Goal: Task Accomplishment & Management: Complete application form

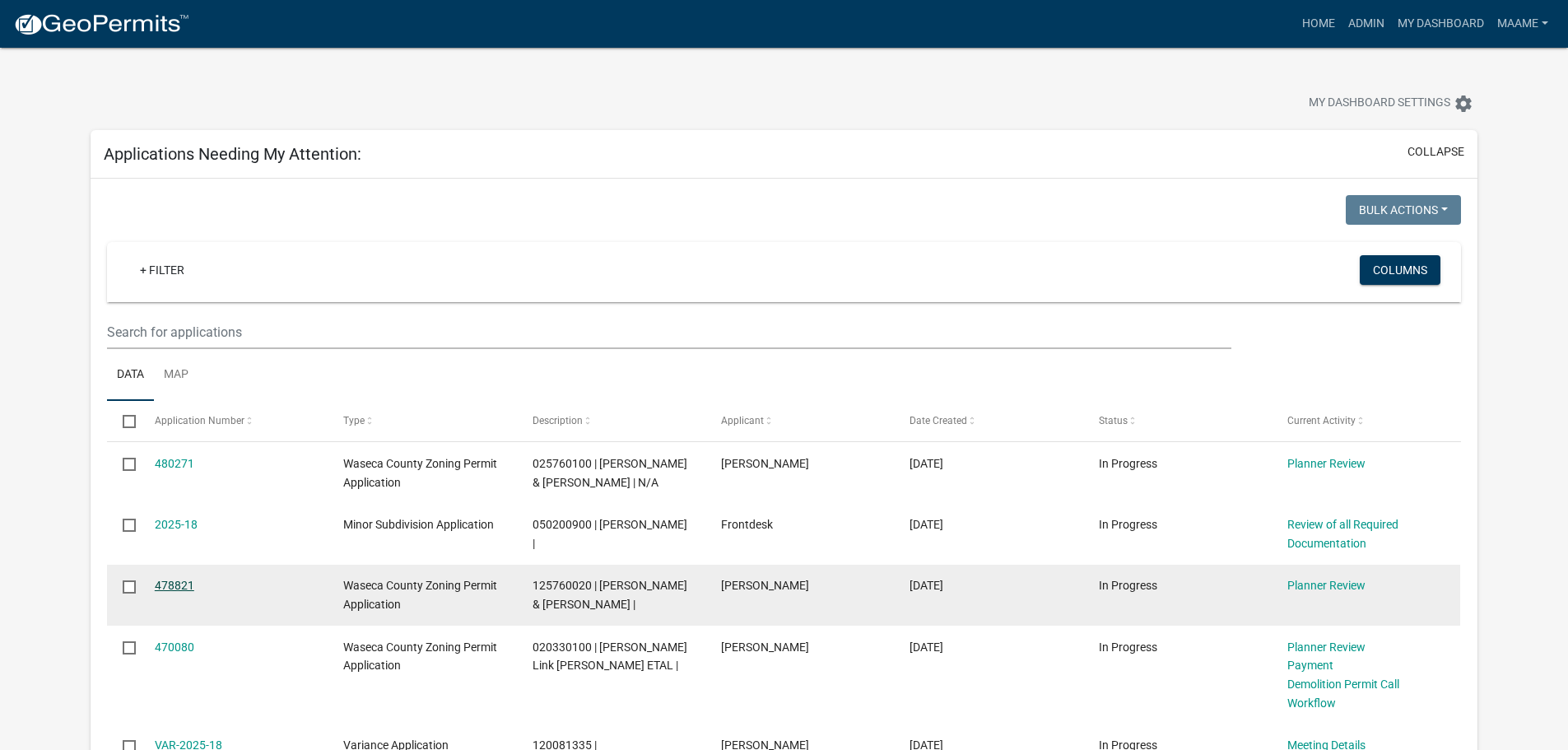
click at [160, 584] on link "478821" at bounding box center [175, 585] width 39 height 13
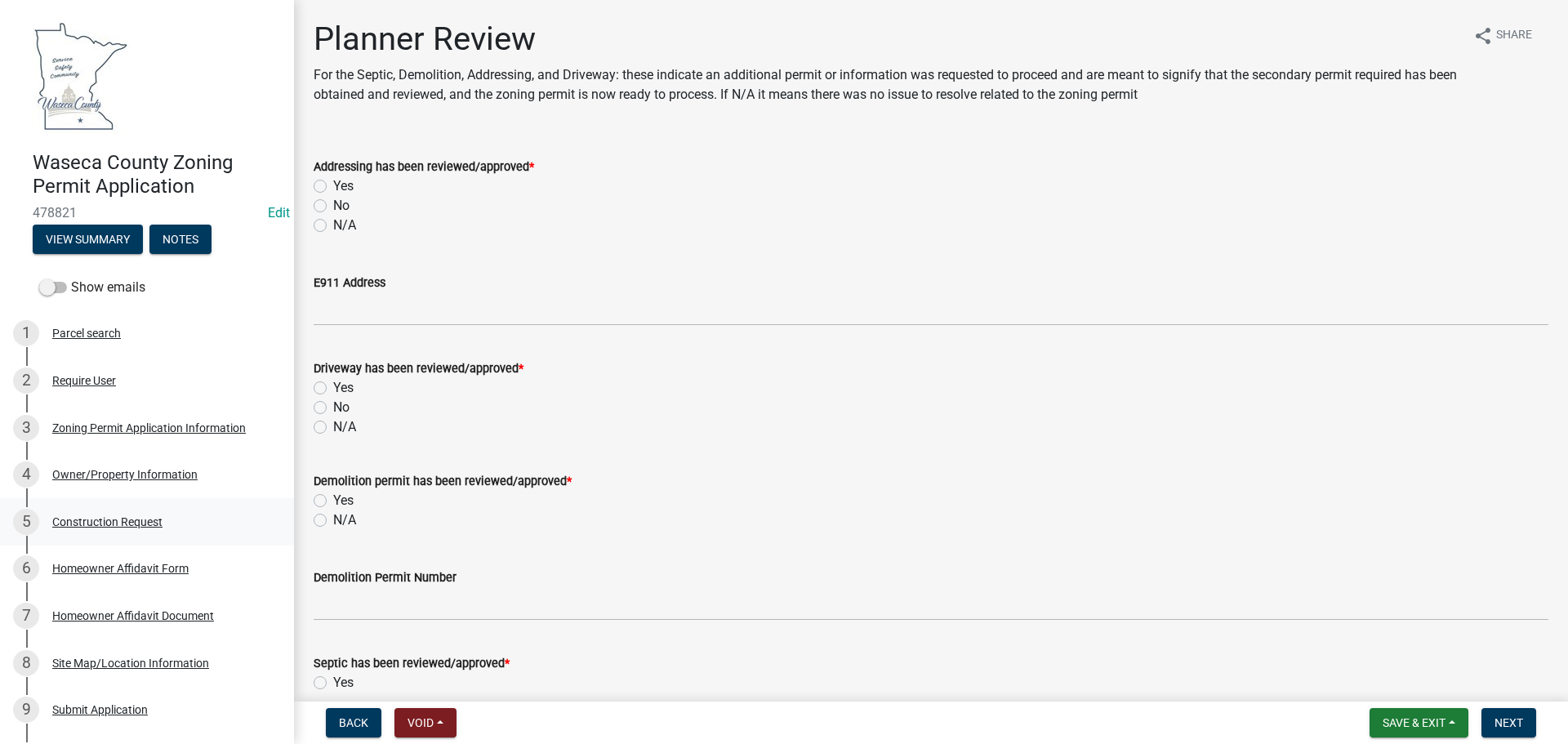
click at [95, 517] on div "Construction Request" at bounding box center [107, 522] width 110 height 12
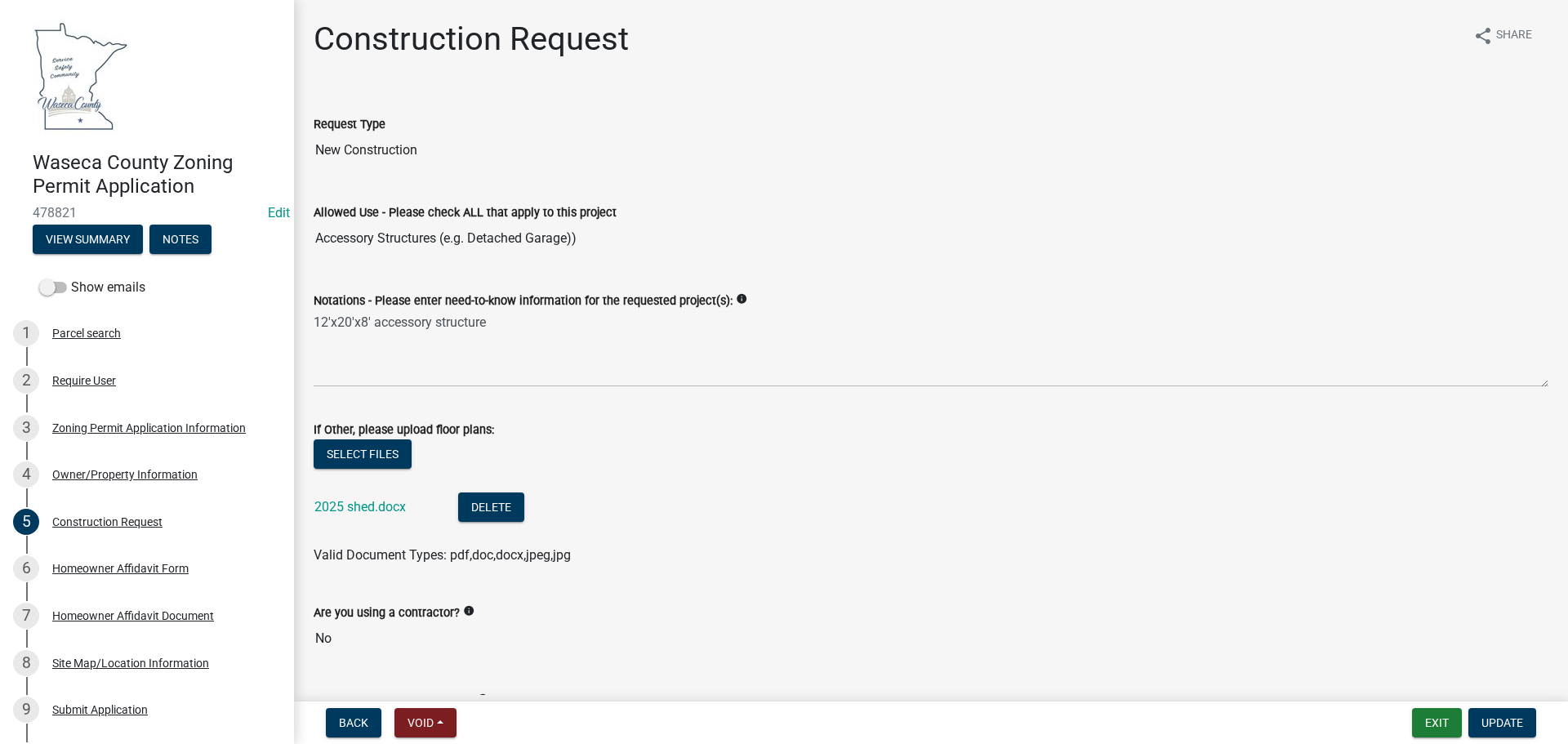
click at [348, 498] on div "2025 shed.docx" at bounding box center [373, 510] width 117 height 34
click at [333, 513] on link "2025 shed.docx" at bounding box center [360, 506] width 91 height 15
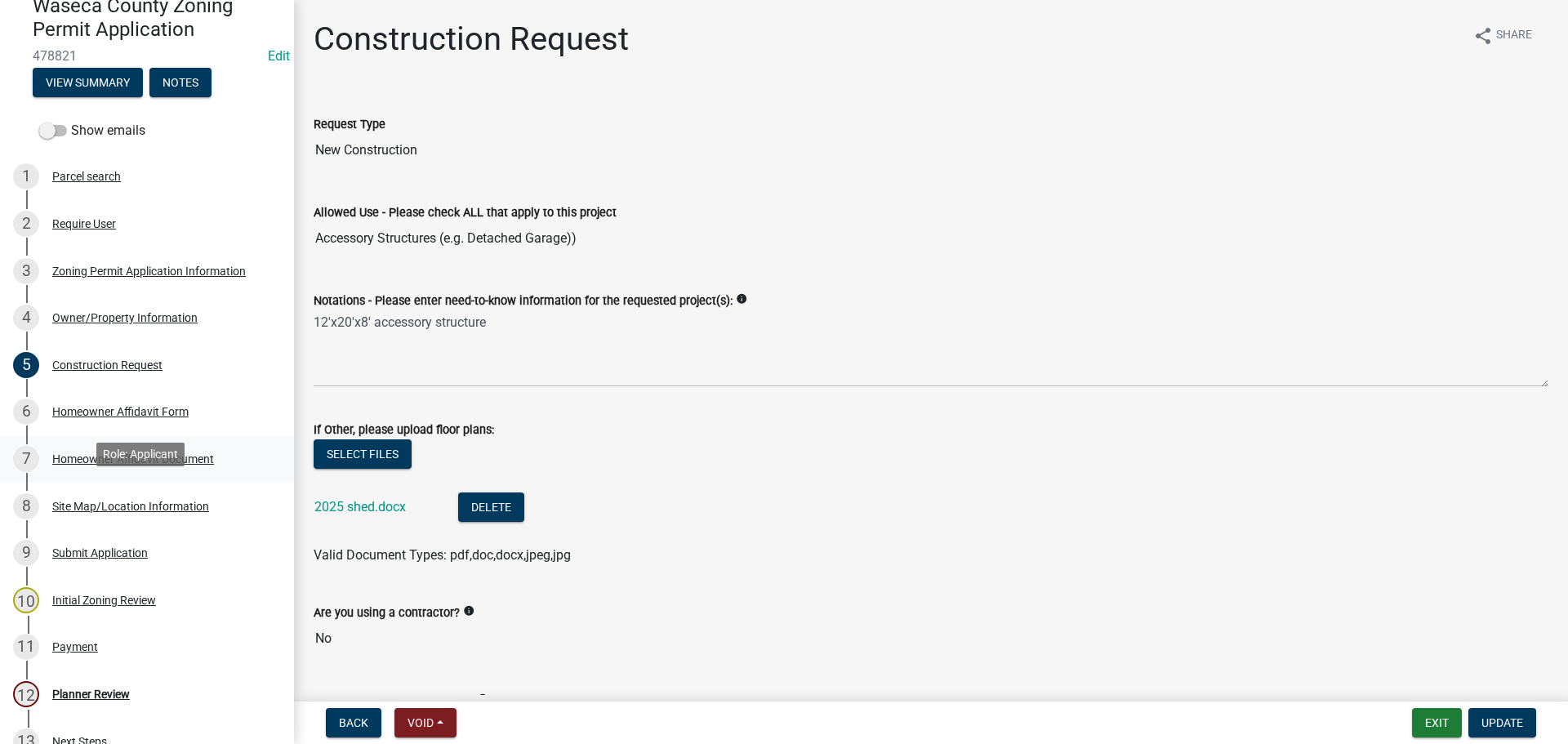
scroll to position [163, 0]
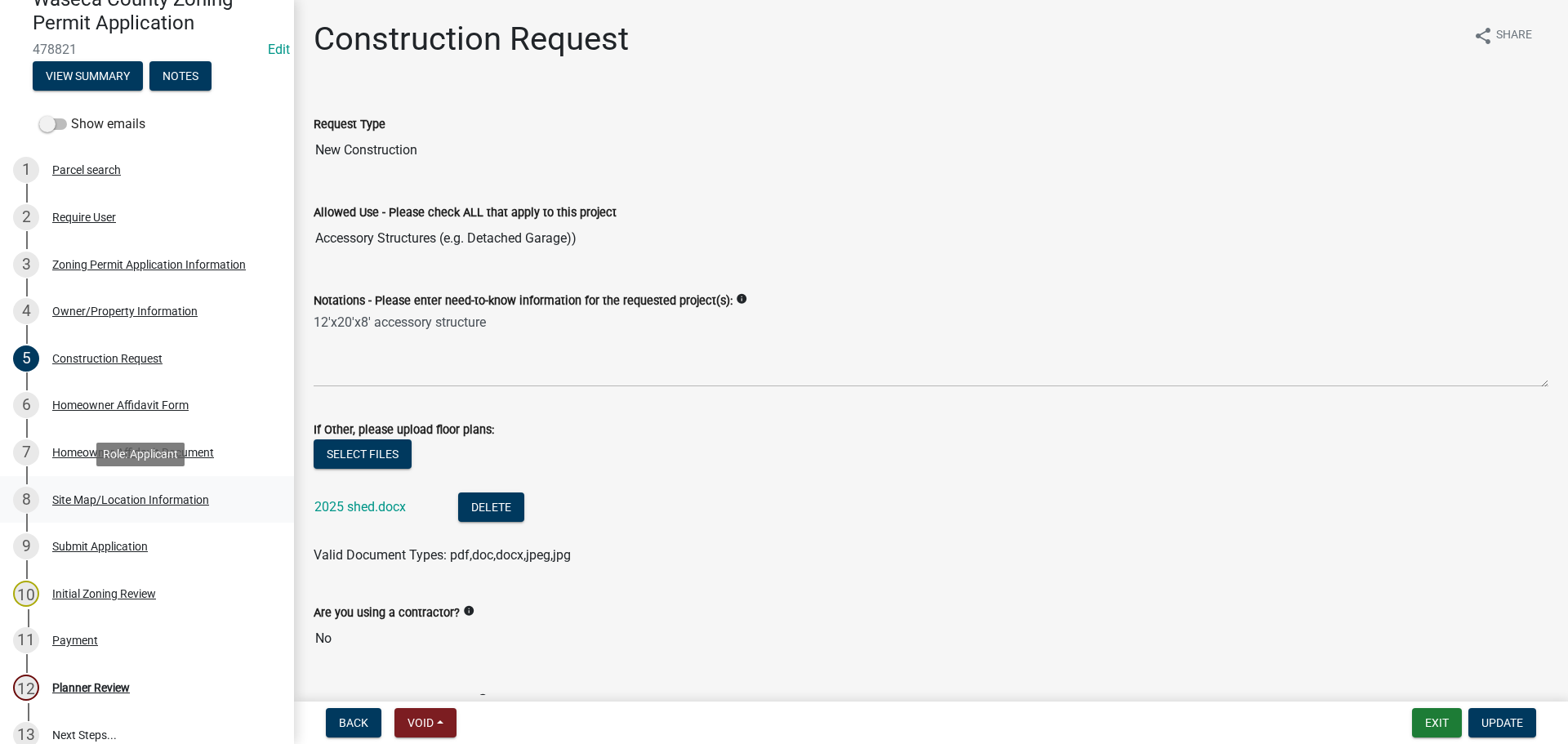
click at [82, 506] on div "Site Map/Location Information" at bounding box center [130, 500] width 156 height 12
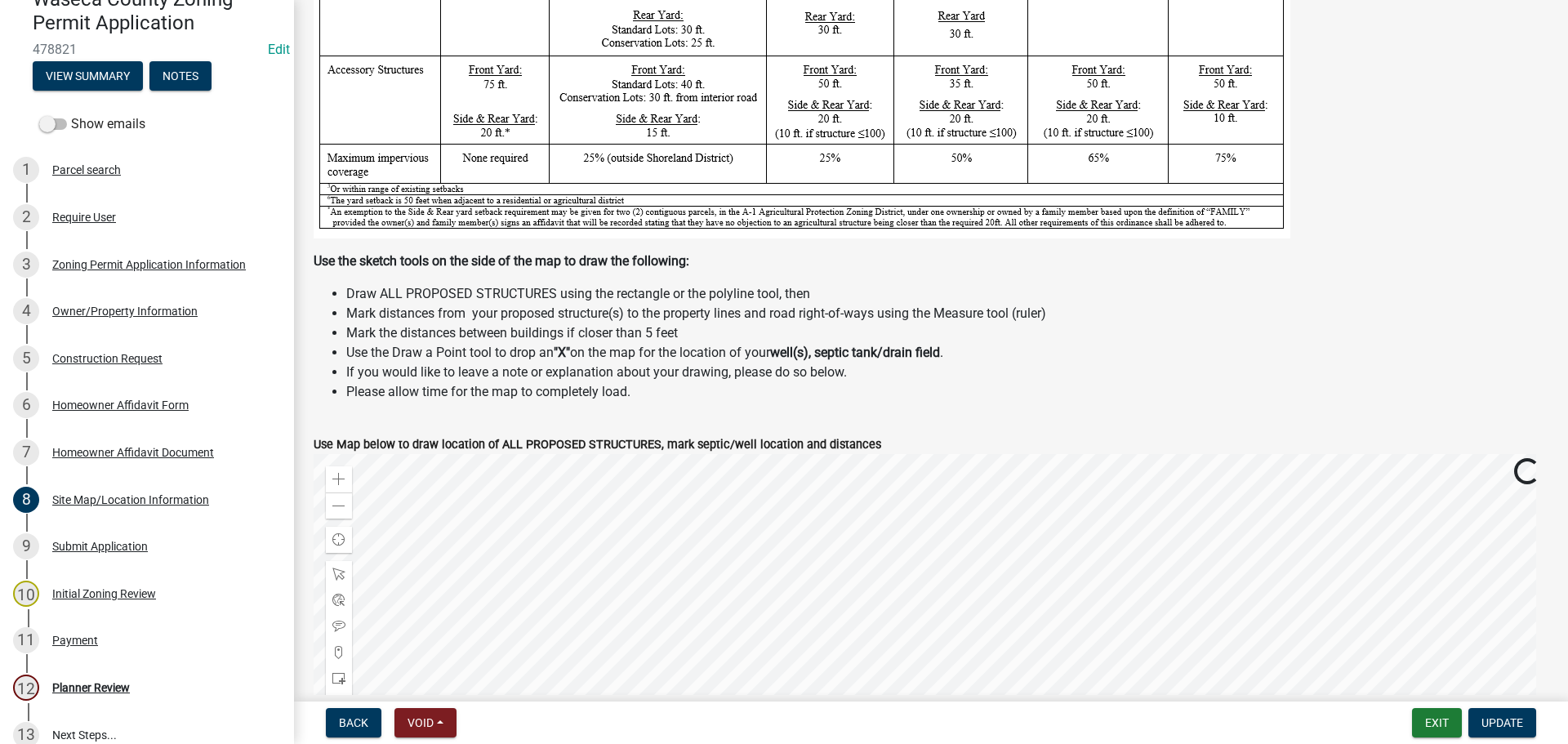
scroll to position [408, 0]
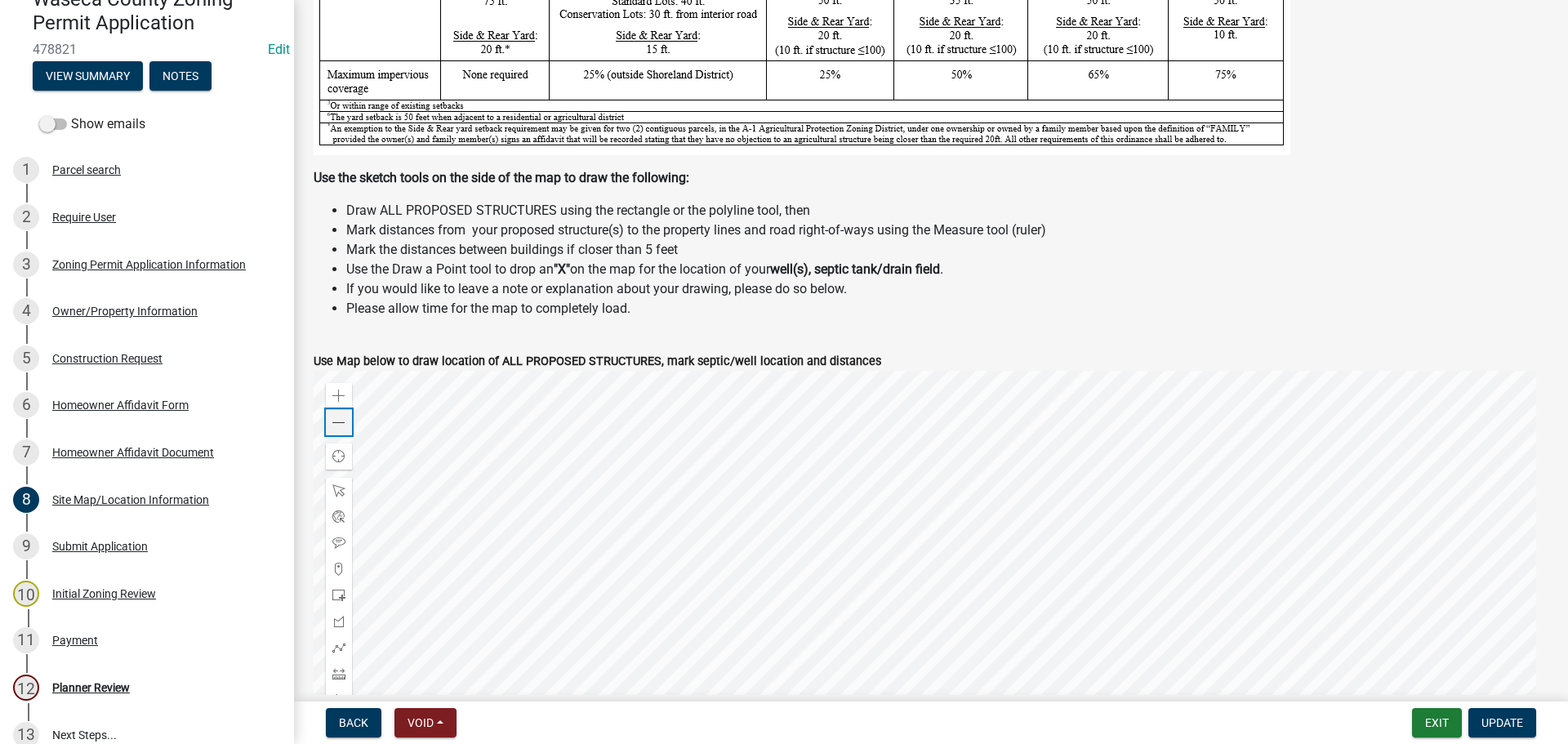
click at [336, 424] on span at bounding box center [338, 423] width 13 height 13
click at [113, 686] on div "Planner Review" at bounding box center [91, 688] width 78 height 12
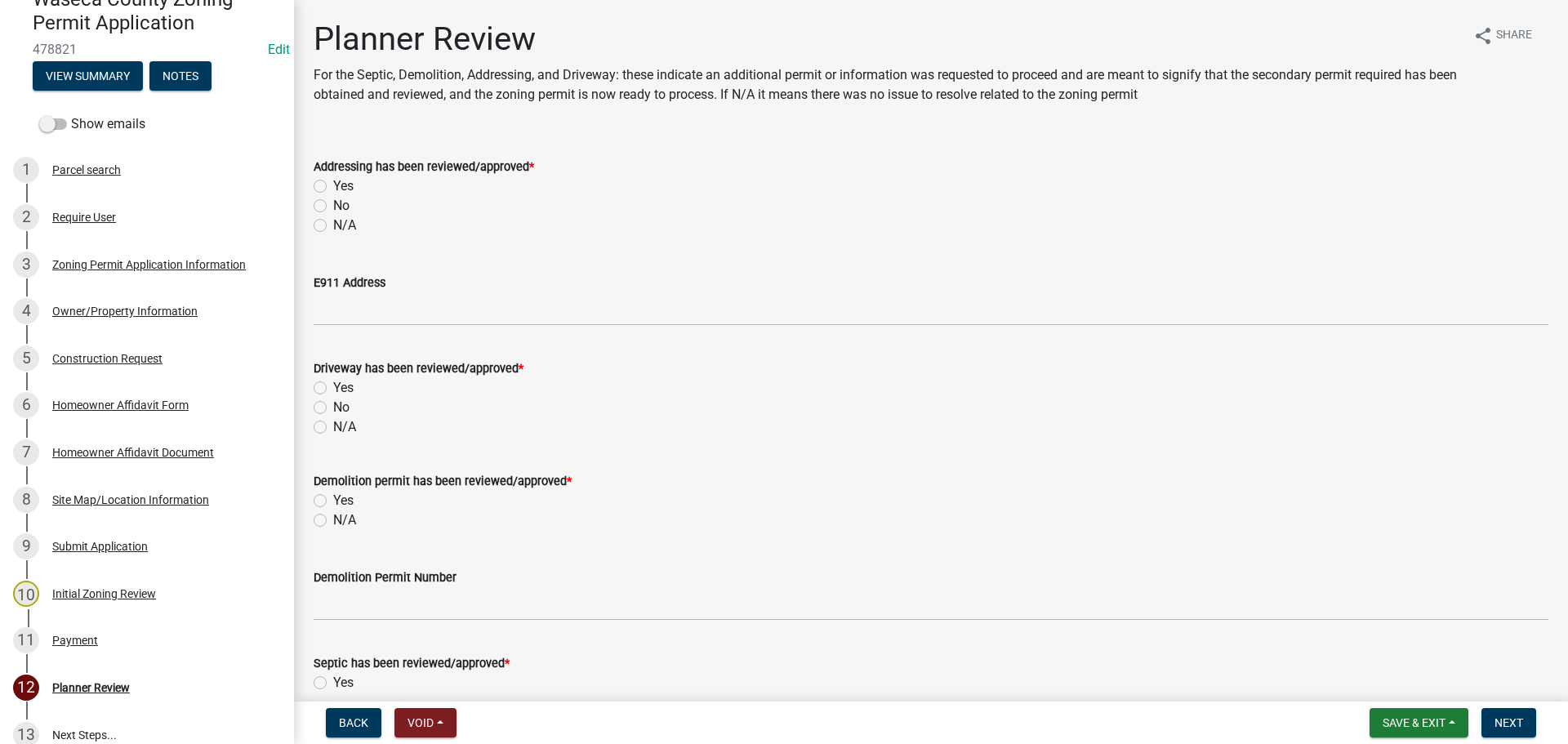
click at [333, 221] on label "N/A" at bounding box center [344, 225] width 23 height 19
click at [333, 221] on input "N/A" at bounding box center [338, 221] width 11 height 11
radio input "true"
click at [333, 426] on label "N/A" at bounding box center [344, 427] width 23 height 19
click at [333, 426] on input "N/A" at bounding box center [338, 423] width 11 height 11
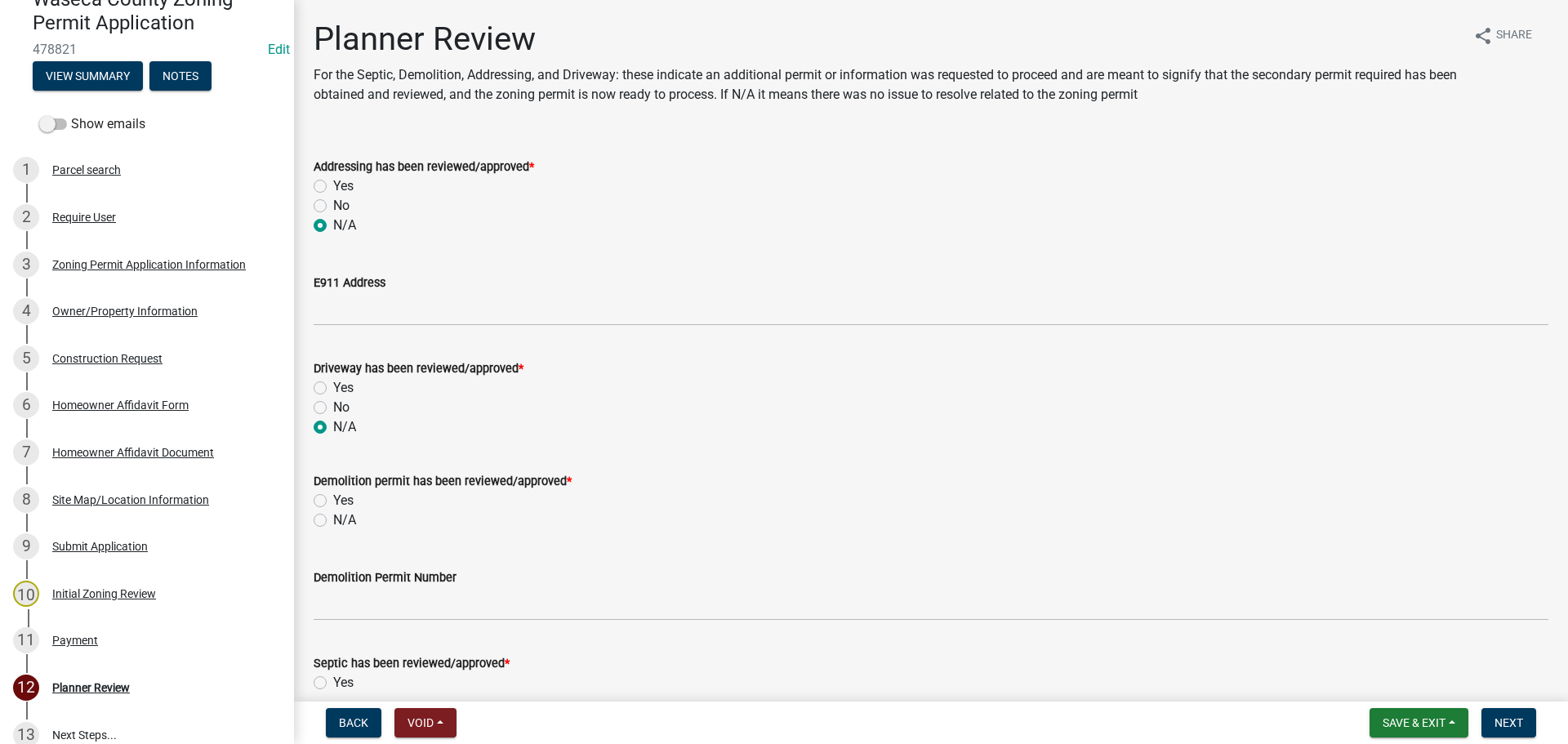
radio input "true"
click at [333, 515] on label "N/A" at bounding box center [344, 520] width 23 height 19
click at [333, 515] on input "N/A" at bounding box center [338, 516] width 11 height 11
radio input "true"
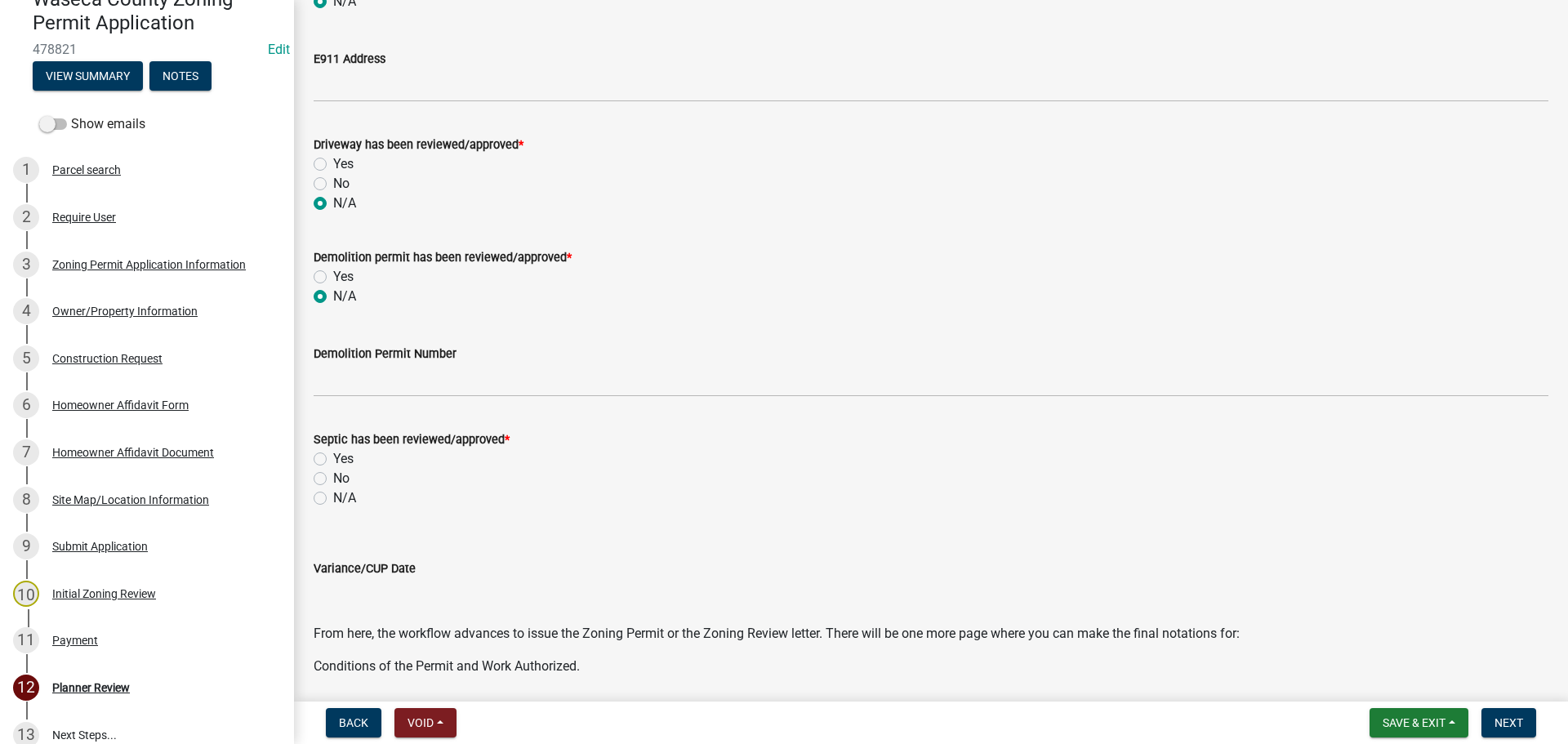
scroll to position [245, 0]
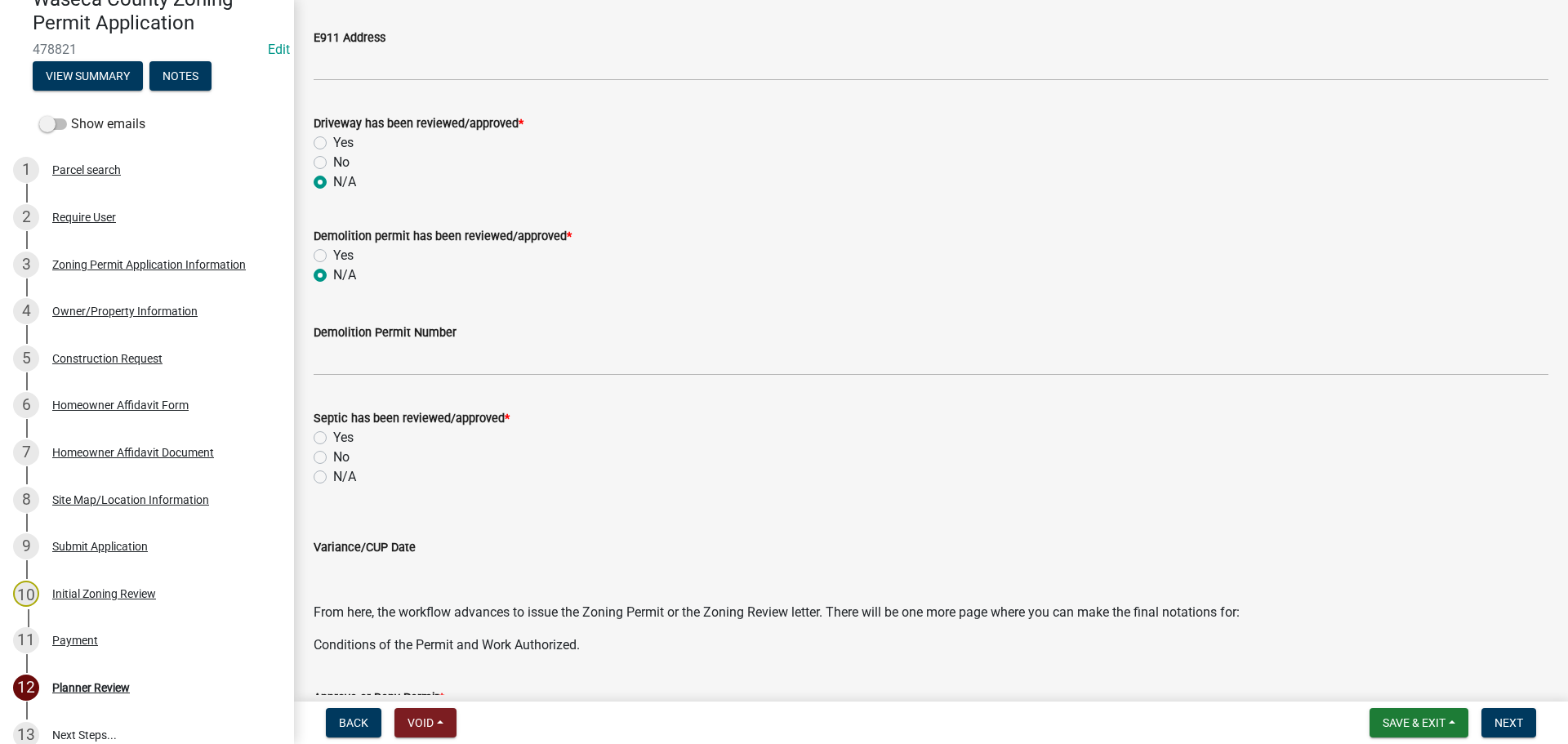
click at [333, 477] on label "N/A" at bounding box center [344, 477] width 23 height 19
click at [333, 477] on input "N/A" at bounding box center [338, 473] width 11 height 11
radio input "true"
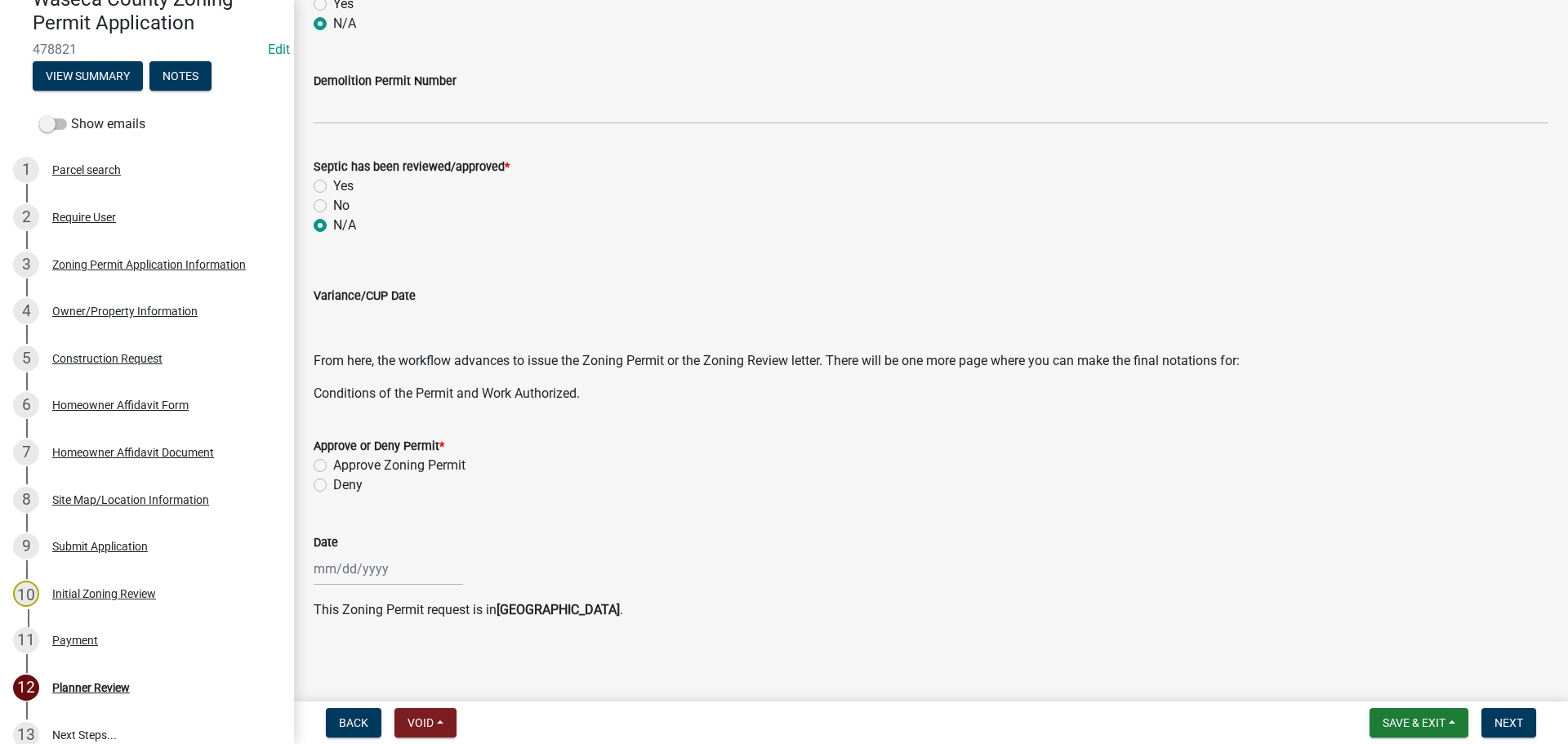
scroll to position [498, 0]
click at [333, 461] on label "Approve Zoning Permit" at bounding box center [399, 463] width 133 height 19
click at [333, 461] on input "Approve Zoning Permit" at bounding box center [338, 459] width 11 height 11
radio input "true"
click at [343, 561] on div at bounding box center [388, 567] width 150 height 34
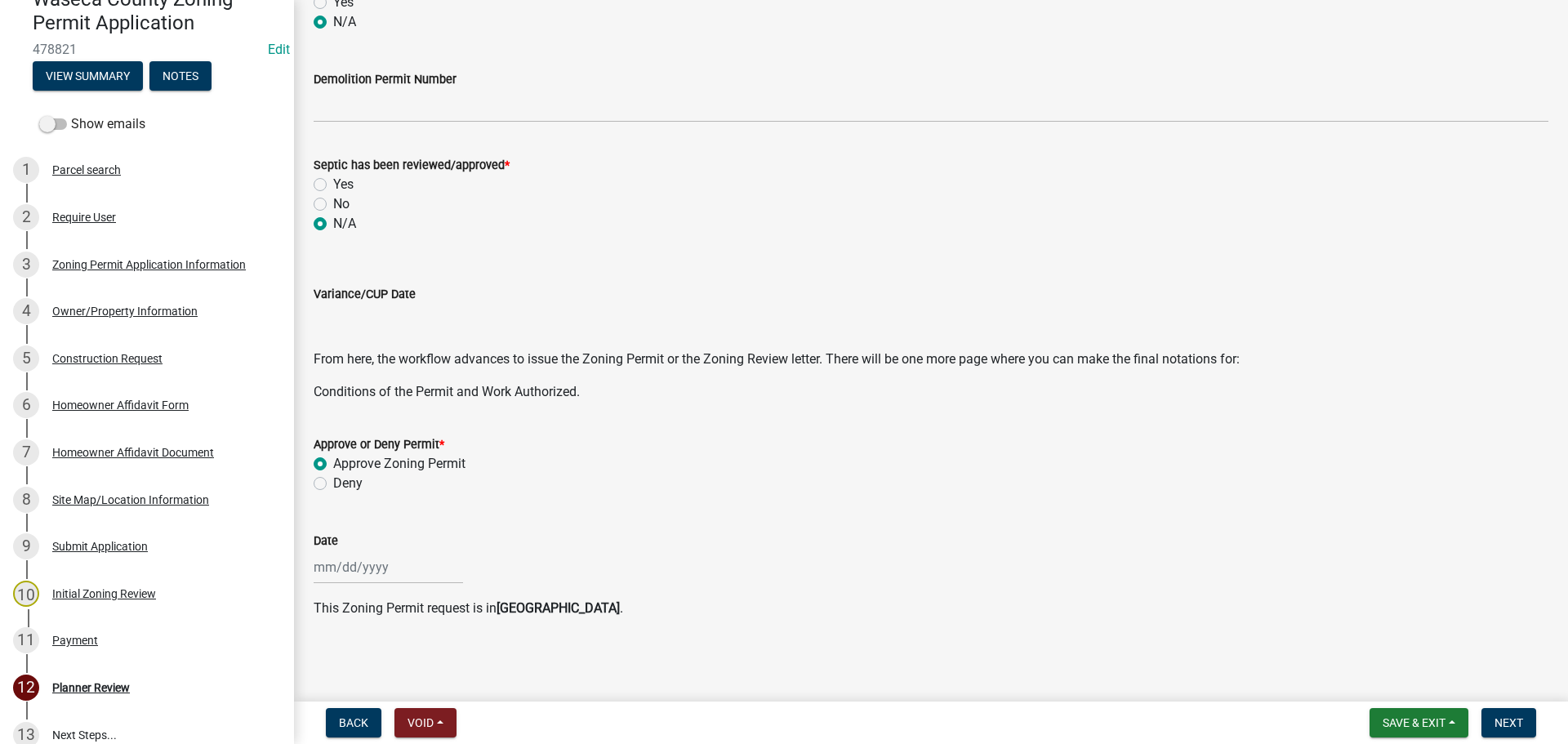
select select "9"
select select "2025"
click at [331, 473] on div "22" at bounding box center [330, 480] width 26 height 26
type input "09/22/2025"
click at [1530, 713] on button "Next" at bounding box center [1508, 723] width 55 height 30
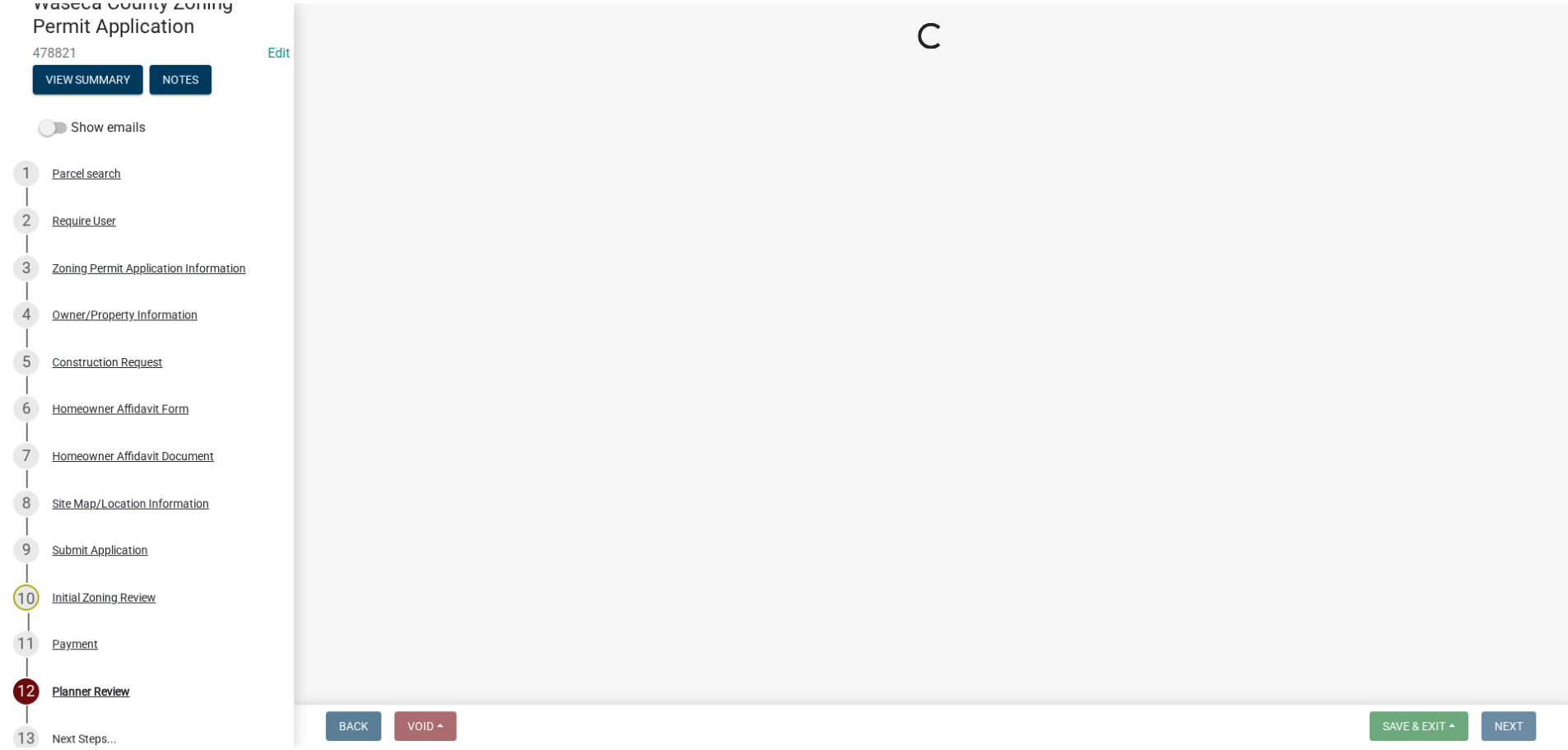
scroll to position [0, 0]
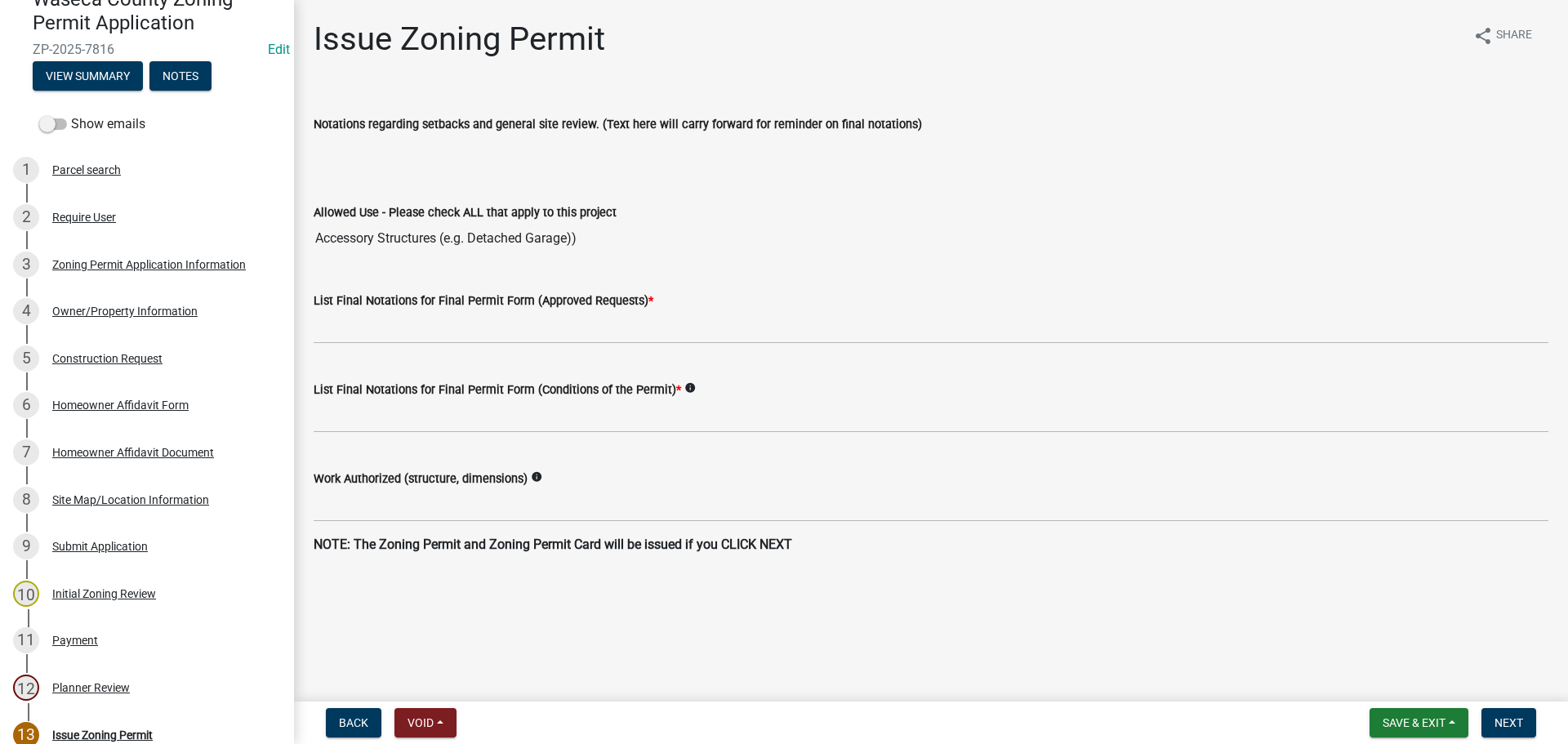
click at [995, 54] on div "Issue Zoning Permit share Share" at bounding box center [931, 46] width 1235 height 52
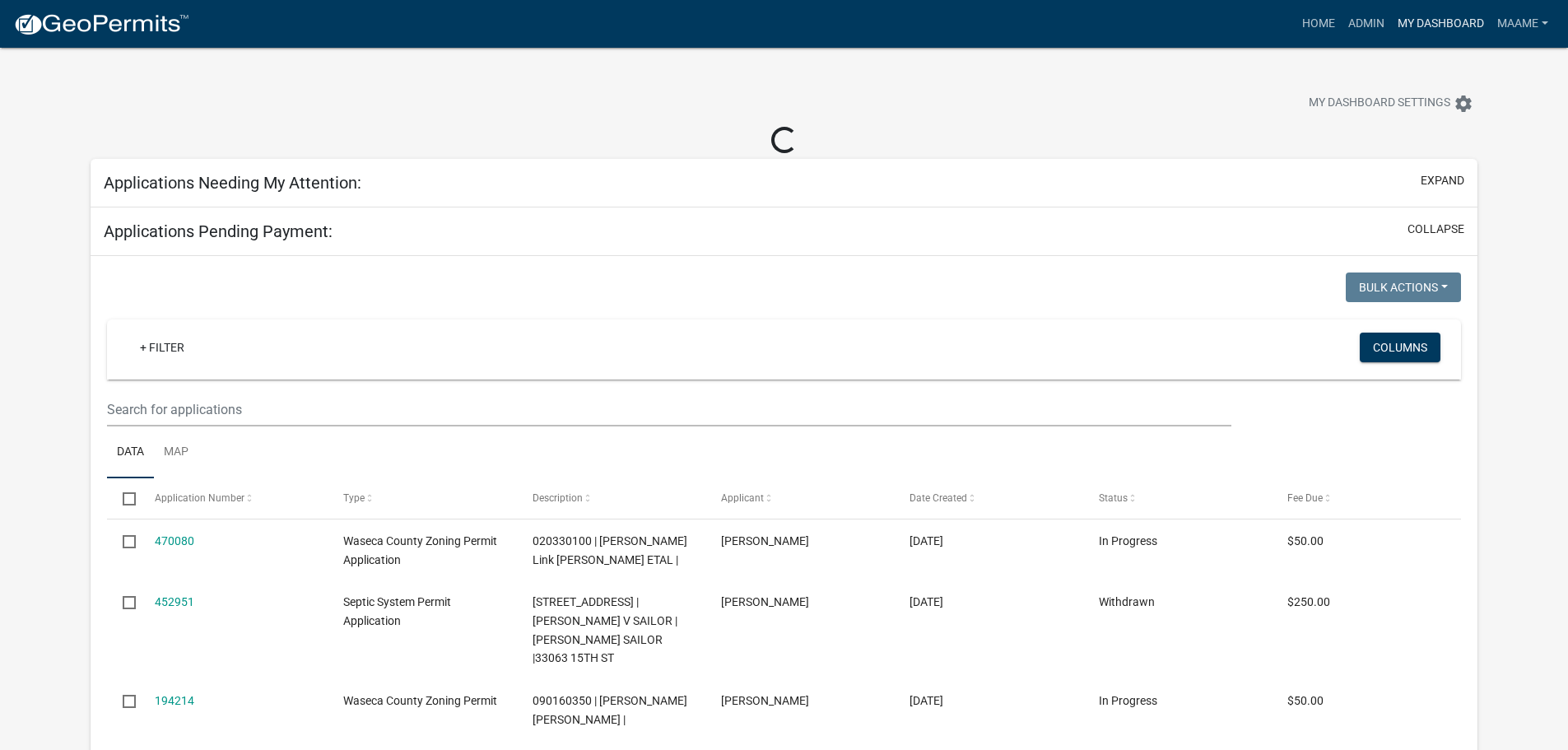
click at [1415, 12] on link "My Dashboard" at bounding box center [1441, 24] width 100 height 32
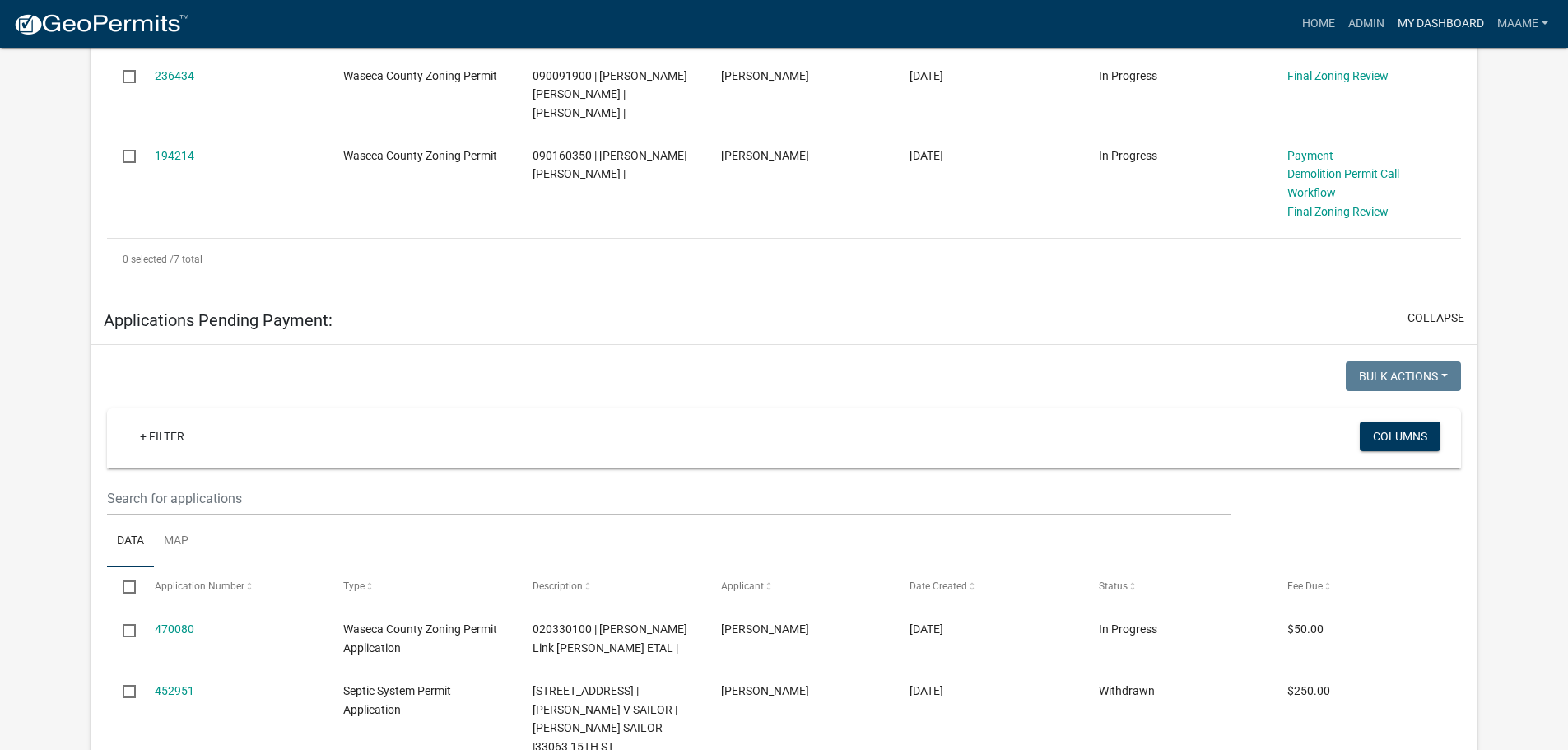
scroll to position [659, 0]
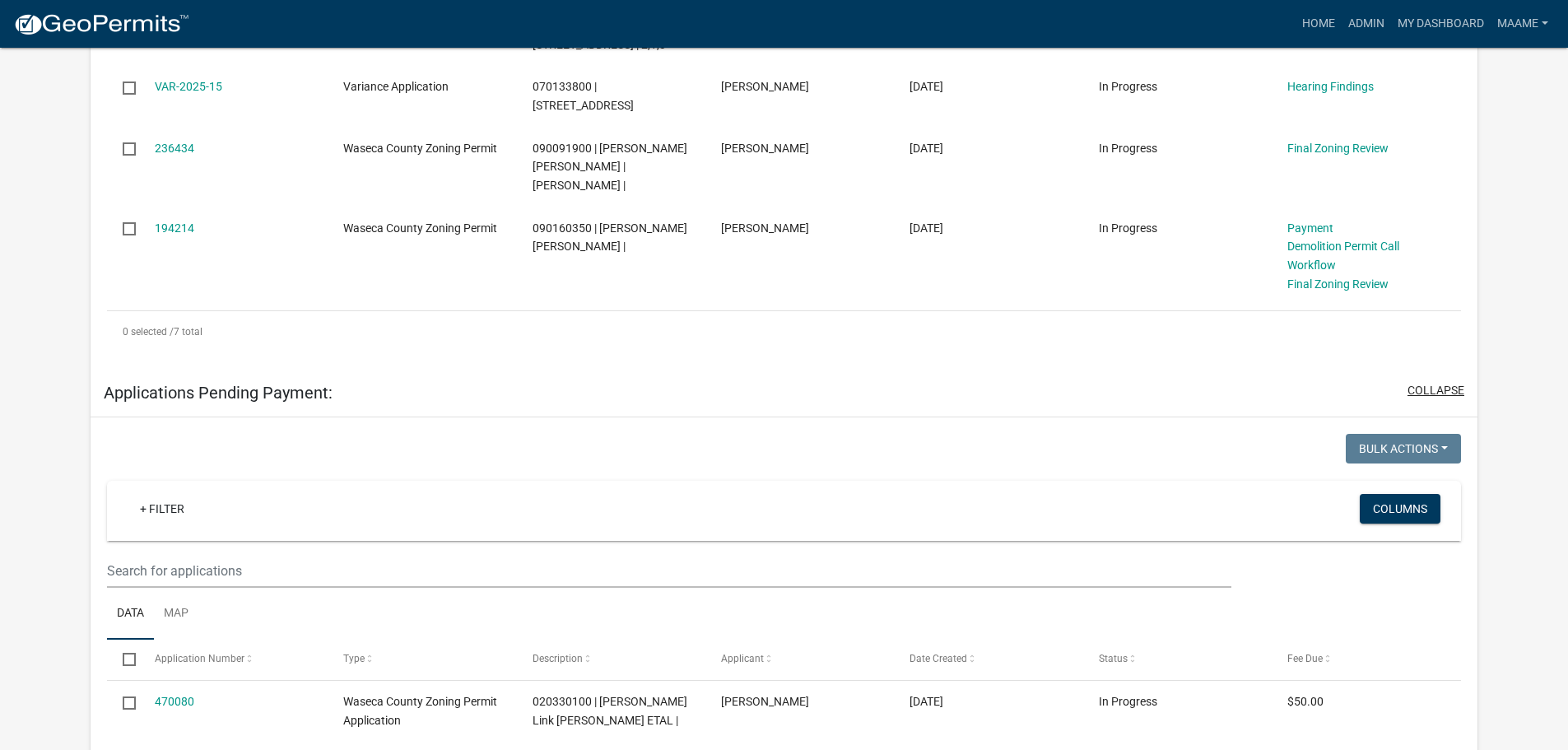
click at [1450, 382] on button "collapse" at bounding box center [1436, 390] width 57 height 17
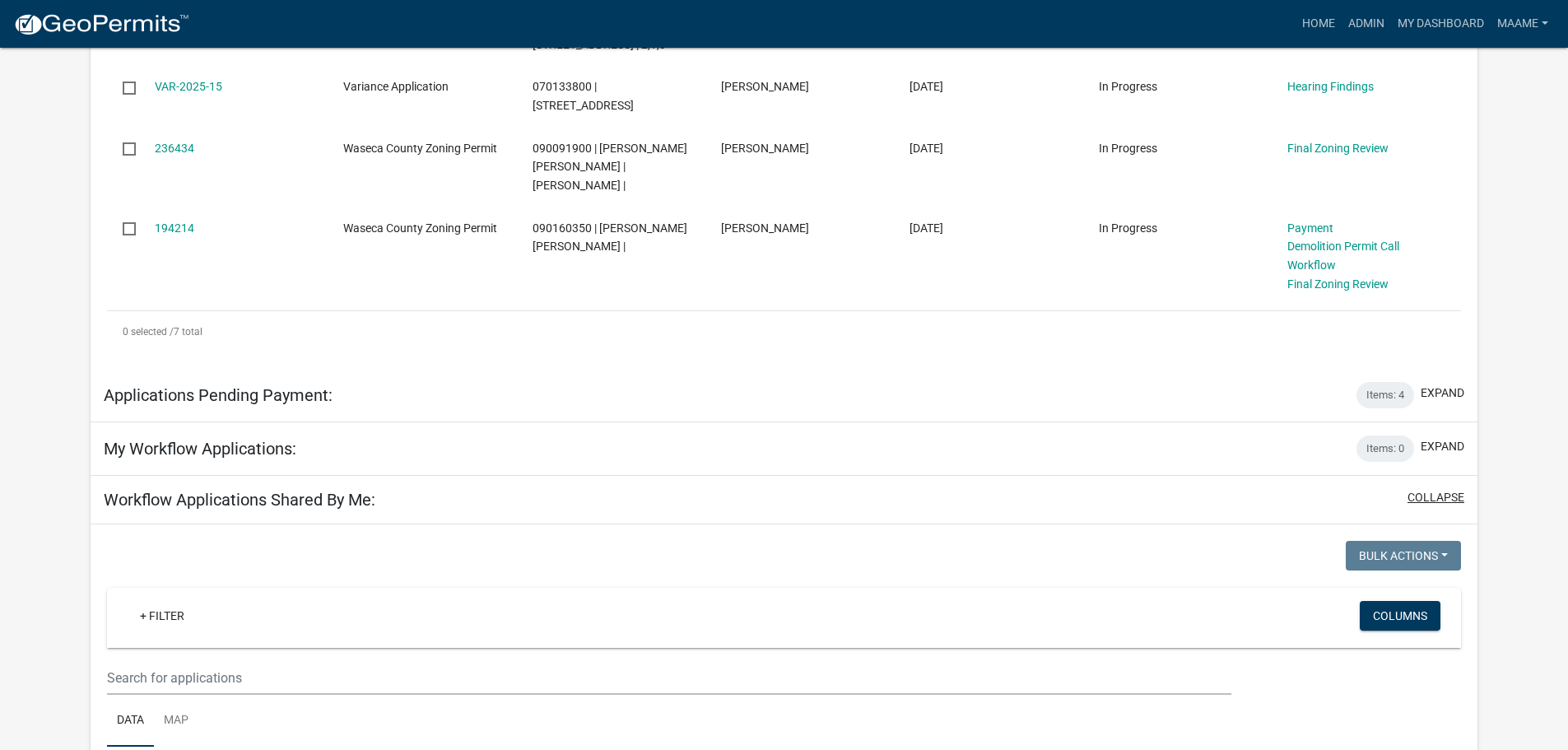
click at [1431, 489] on button "collapse" at bounding box center [1436, 498] width 57 height 17
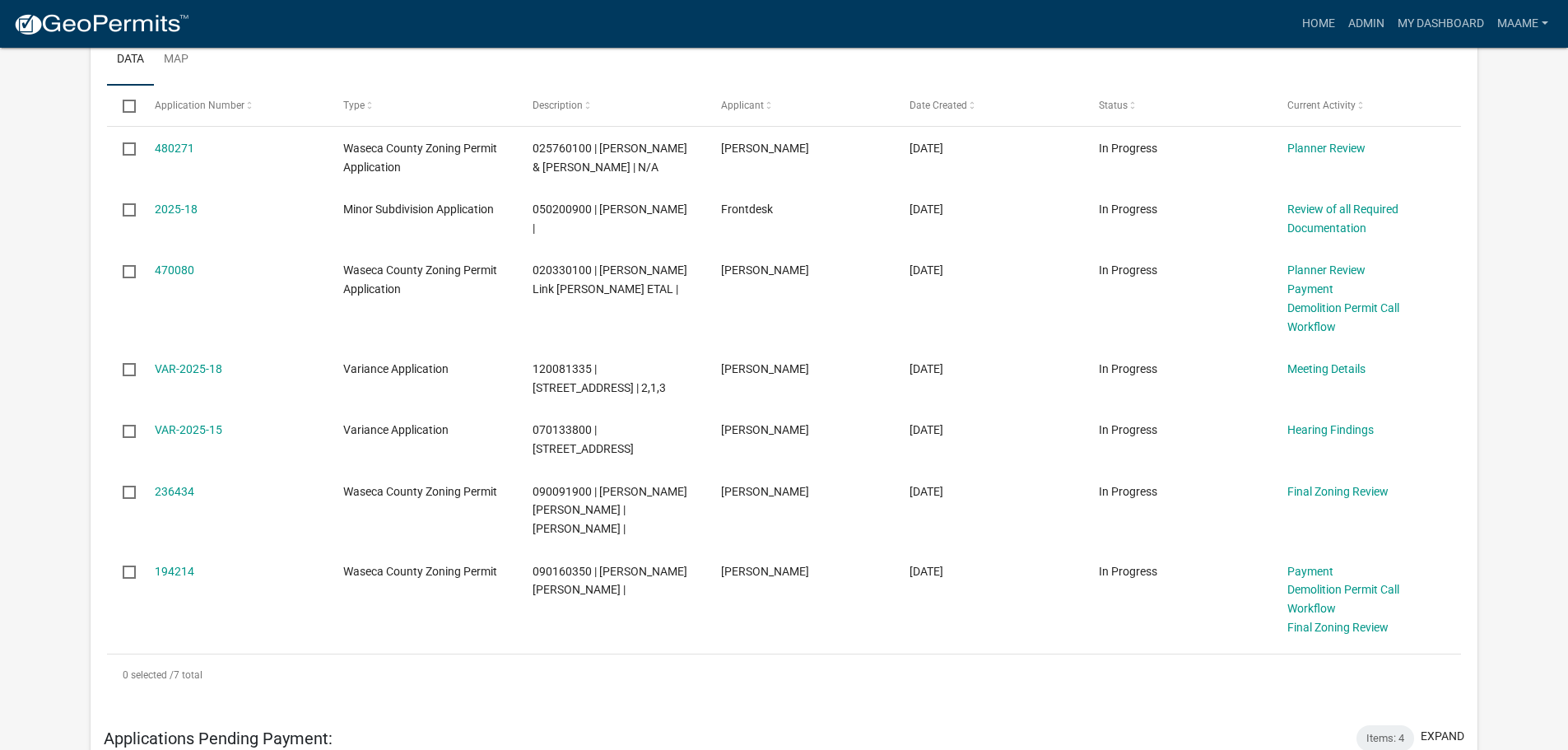
scroll to position [217, 0]
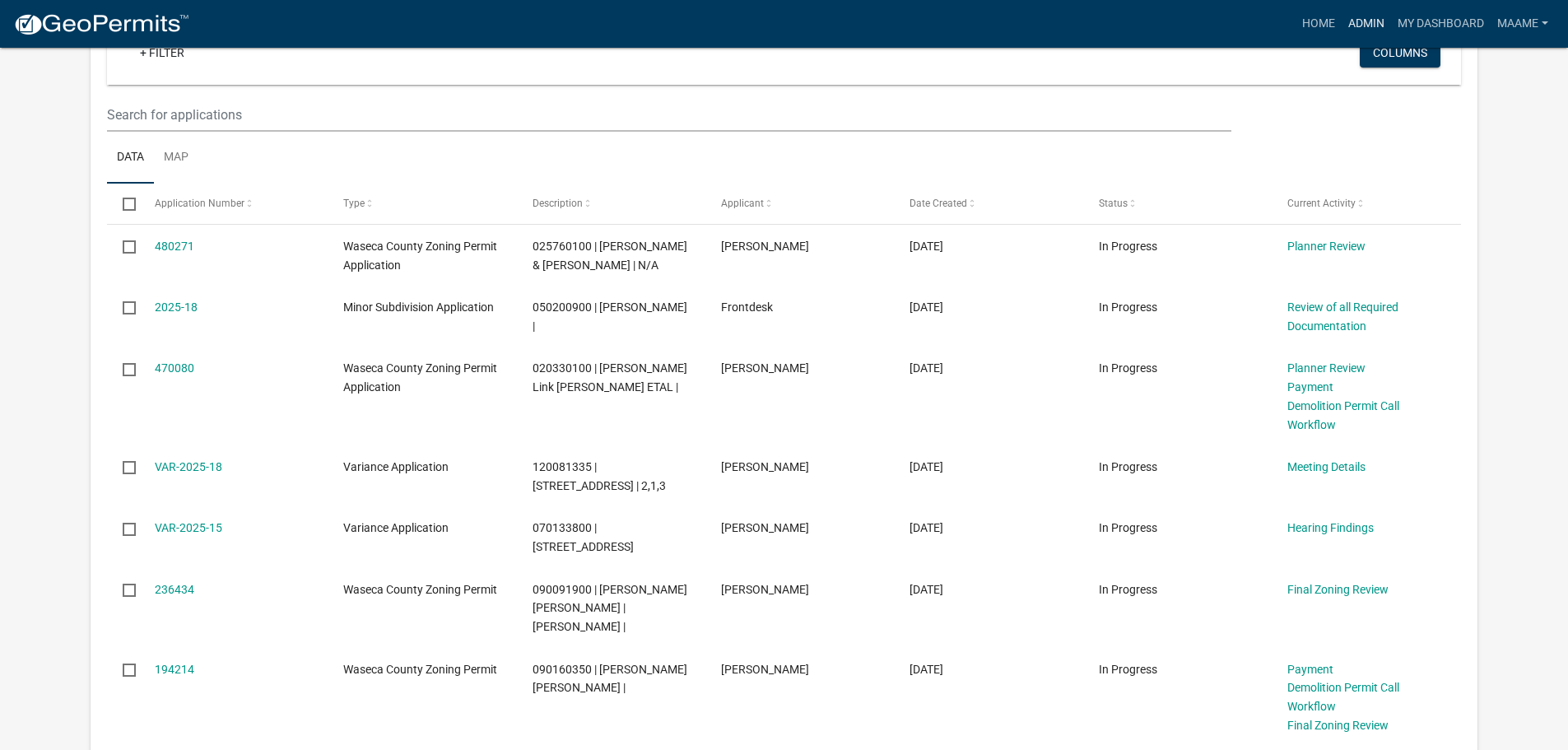
click at [1362, 18] on link "Admin" at bounding box center [1367, 24] width 49 height 32
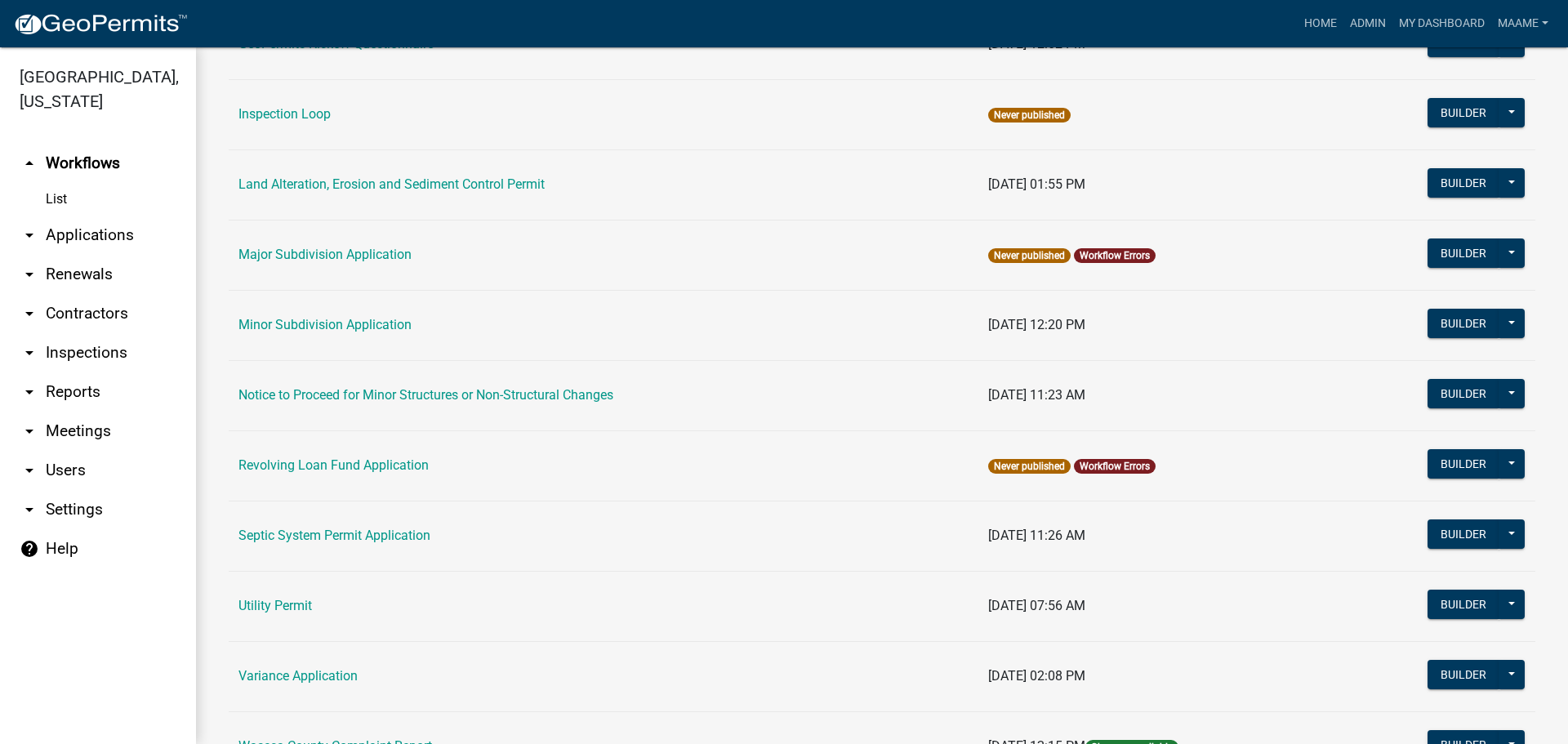
scroll to position [1059, 0]
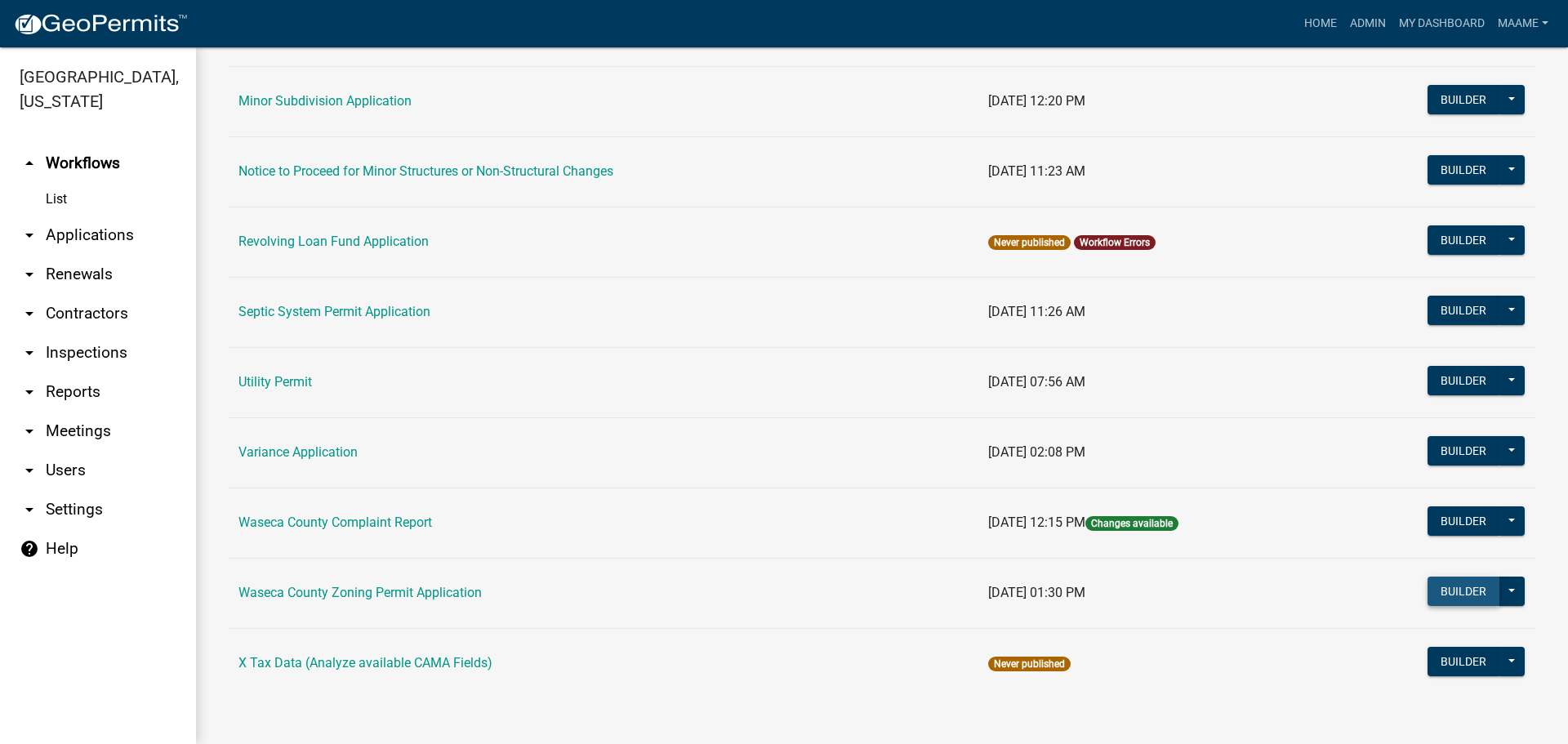
click at [1454, 590] on button "Builder" at bounding box center [1463, 591] width 72 height 30
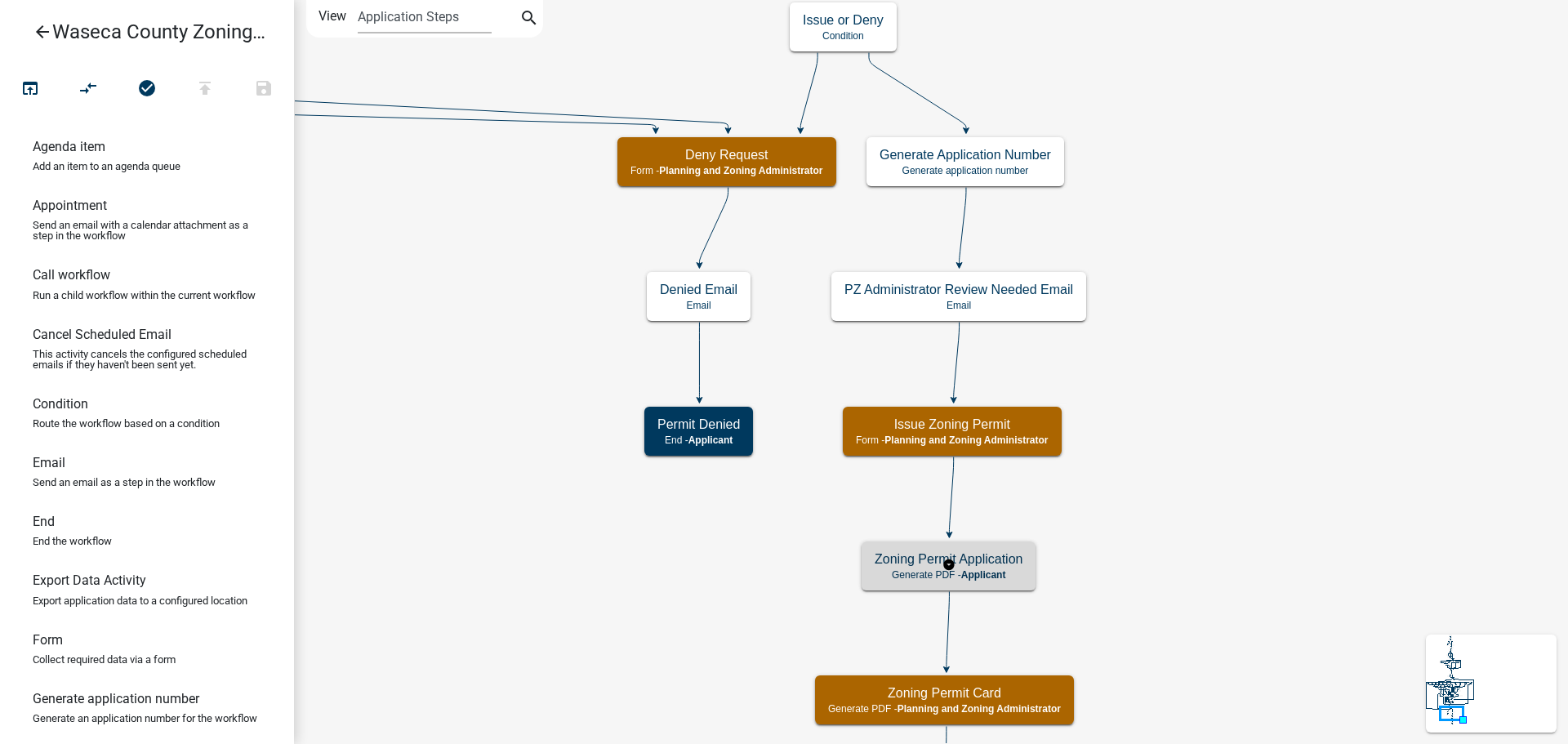
click at [1007, 563] on h5 "Zoning Permit Application" at bounding box center [948, 559] width 148 height 15
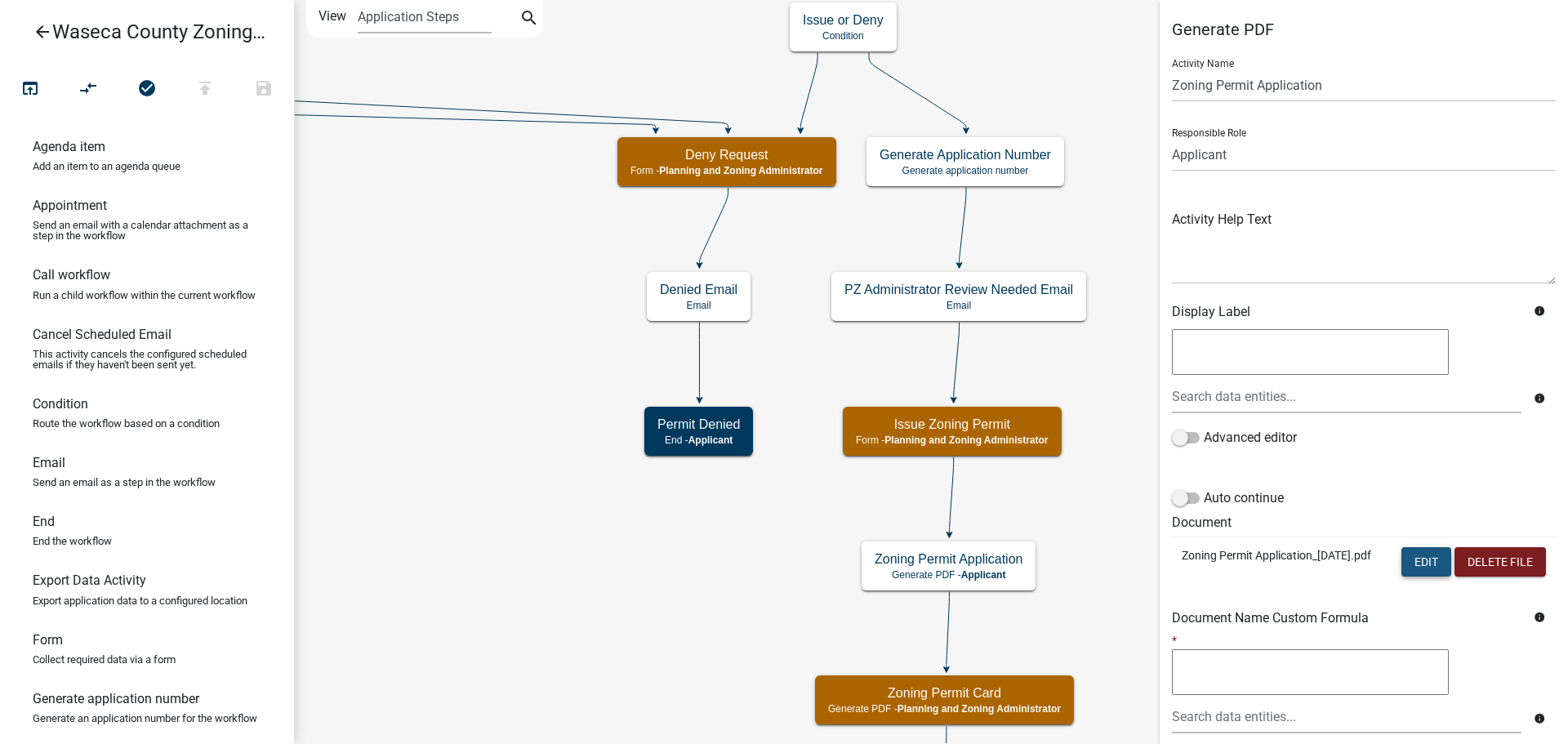
click at [1404, 561] on button "Edit" at bounding box center [1426, 561] width 50 height 30
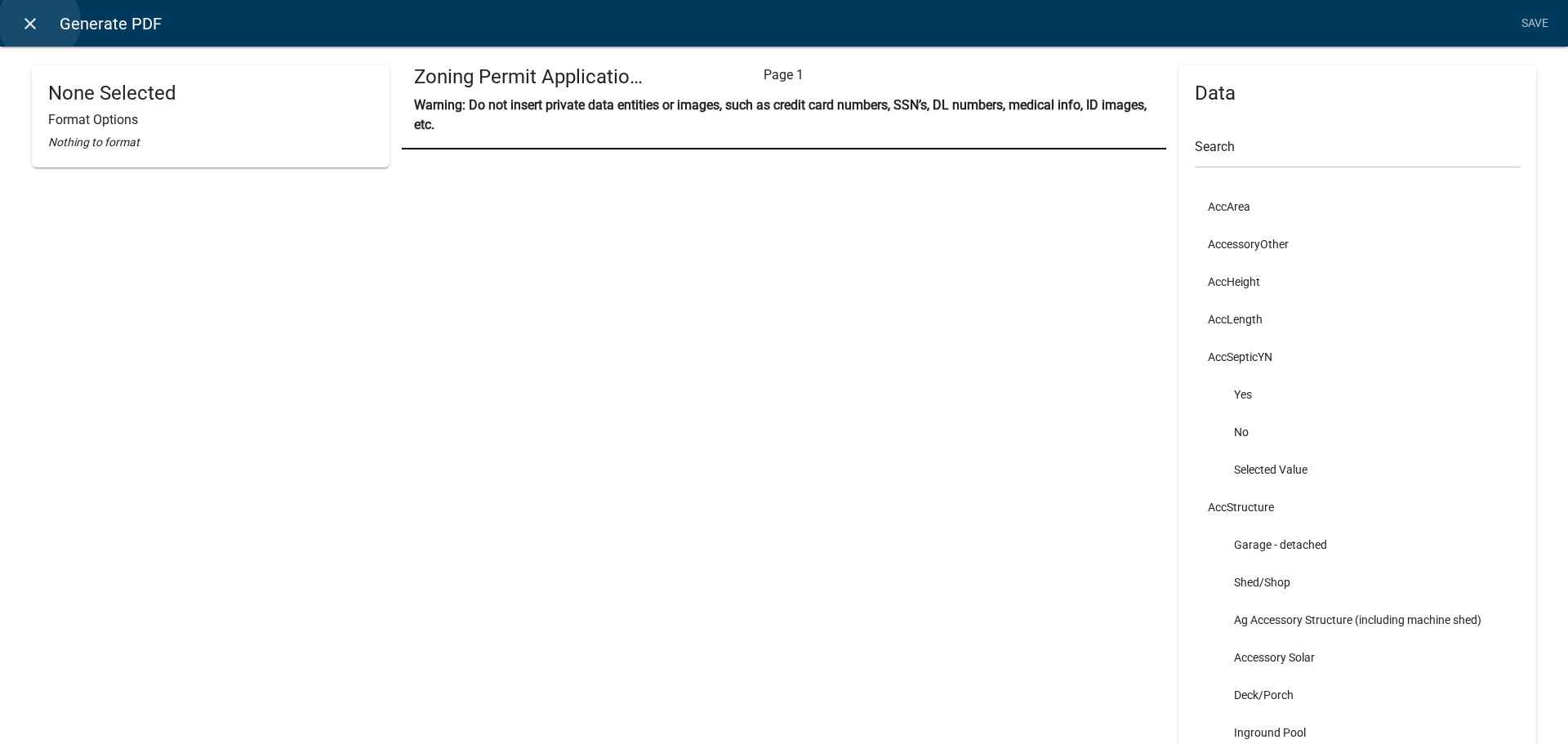
click at [39, 22] on icon "close" at bounding box center [30, 23] width 19 height 19
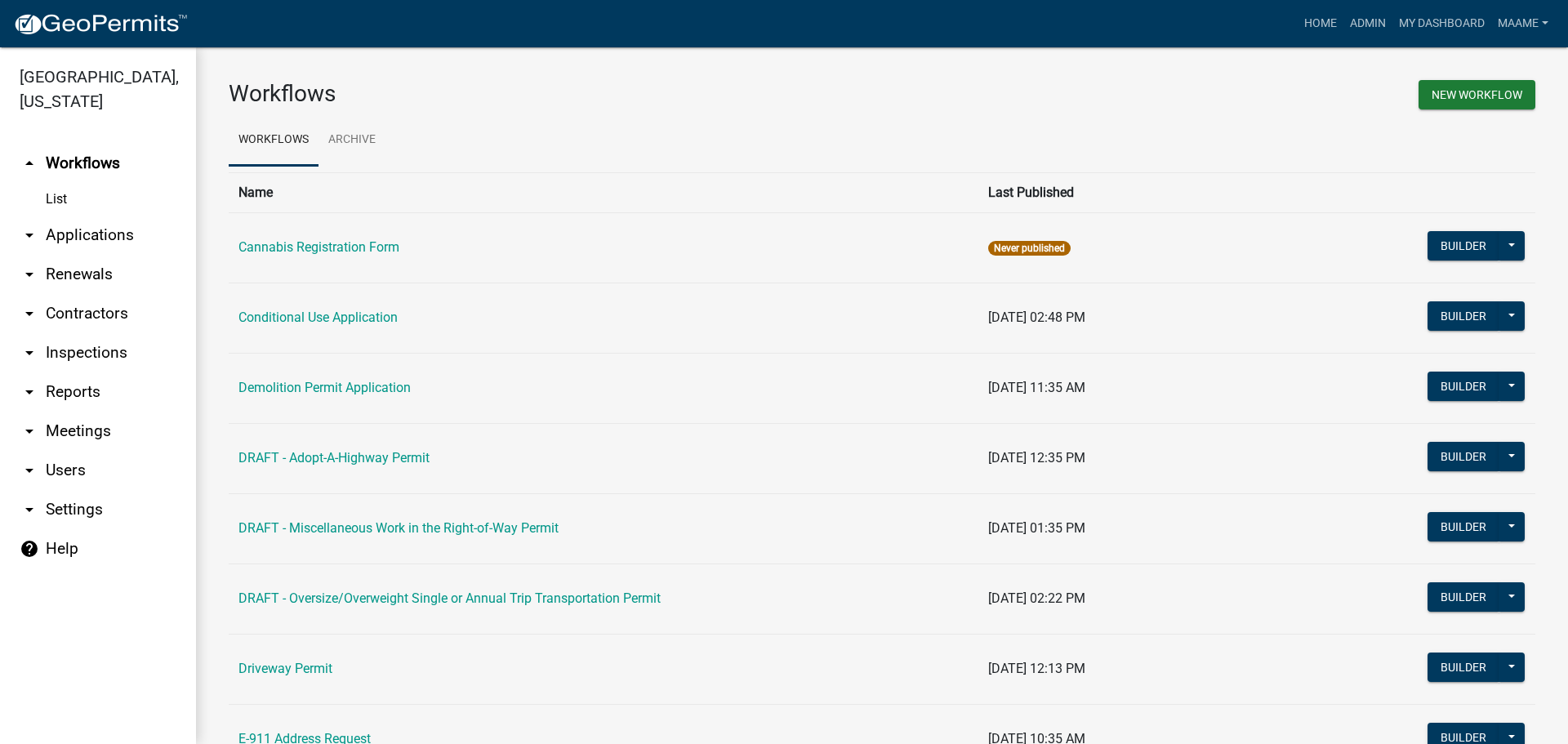
click at [79, 240] on link "arrow_drop_down Applications" at bounding box center [98, 235] width 196 height 39
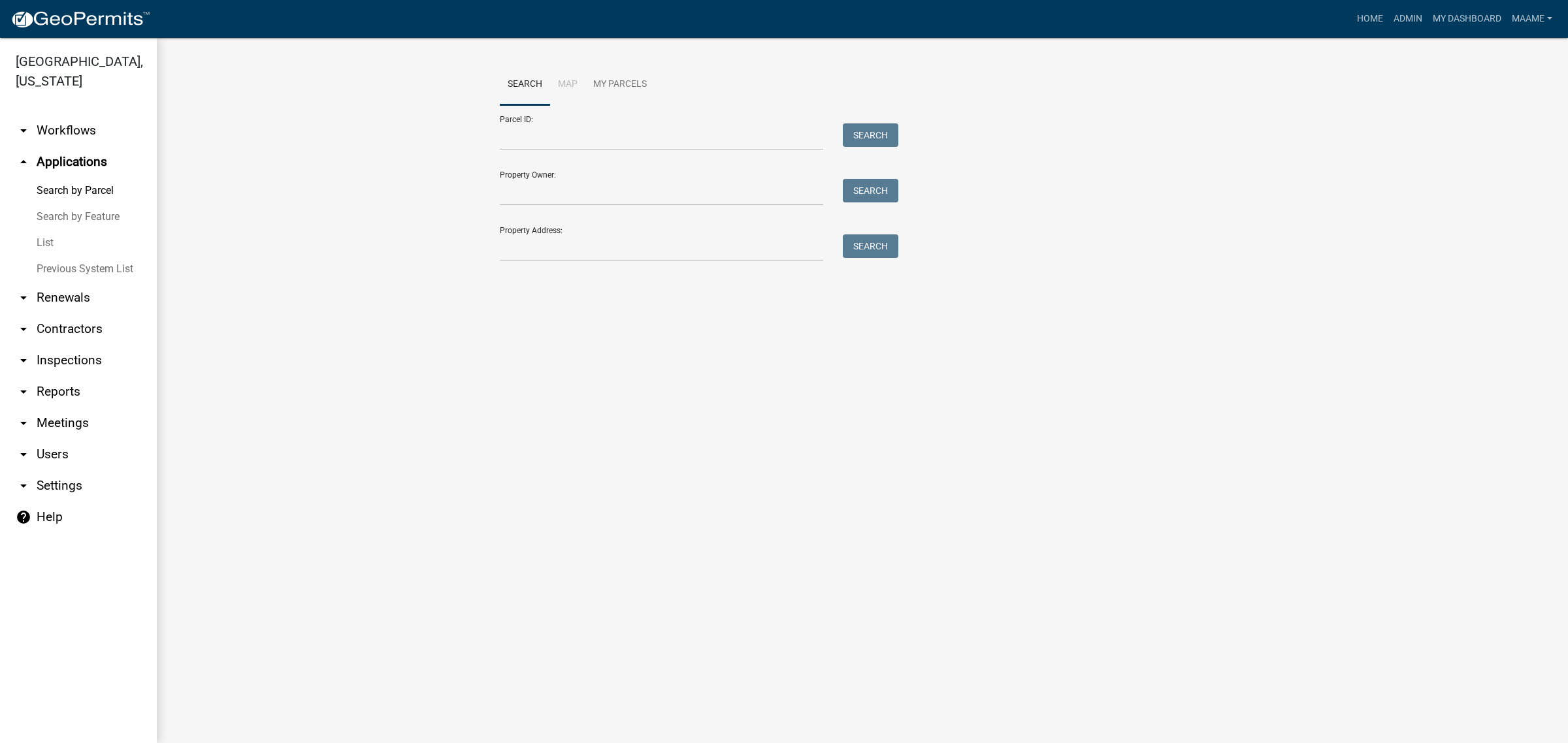
click at [43, 237] on link "List" at bounding box center [78, 243] width 157 height 26
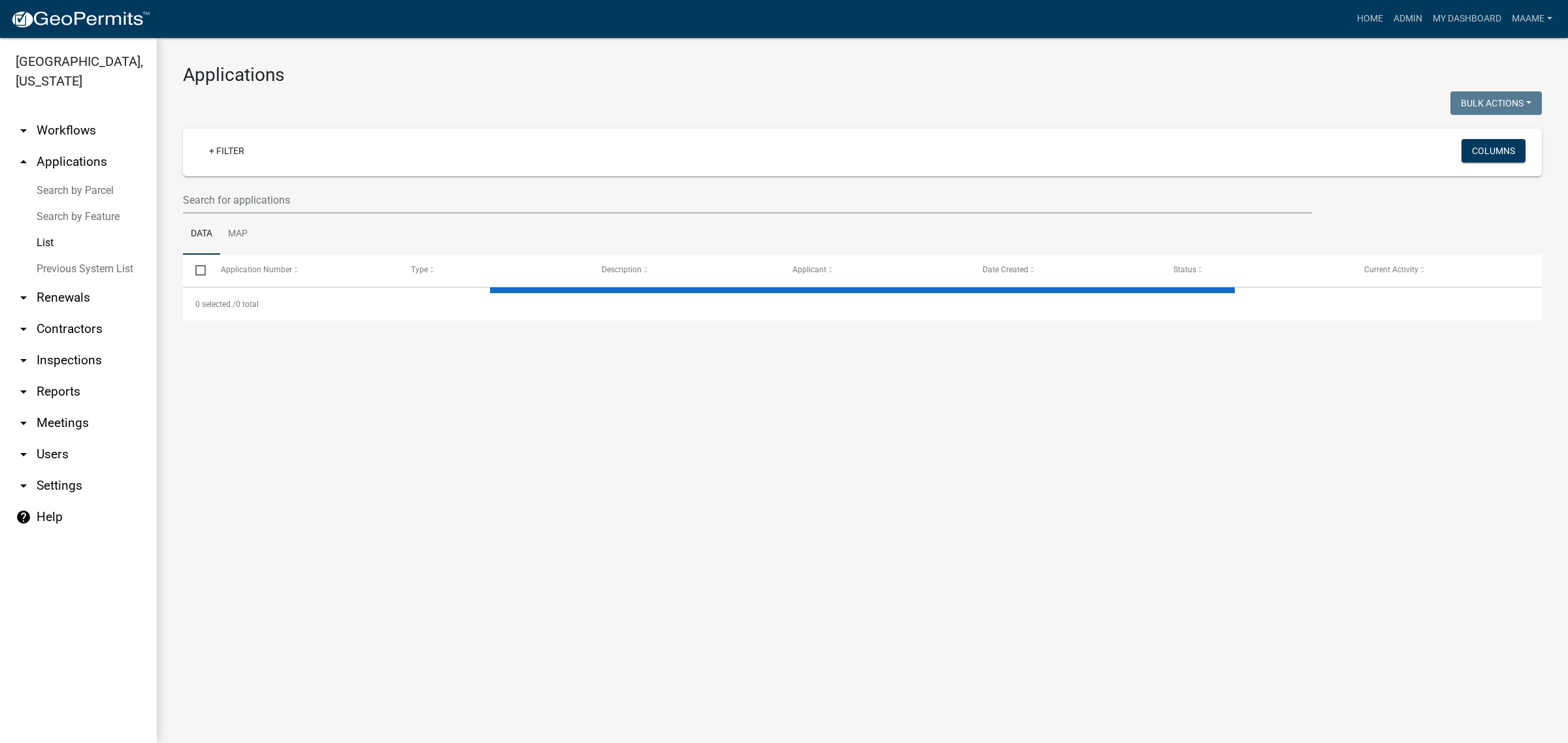
select select "3: 100"
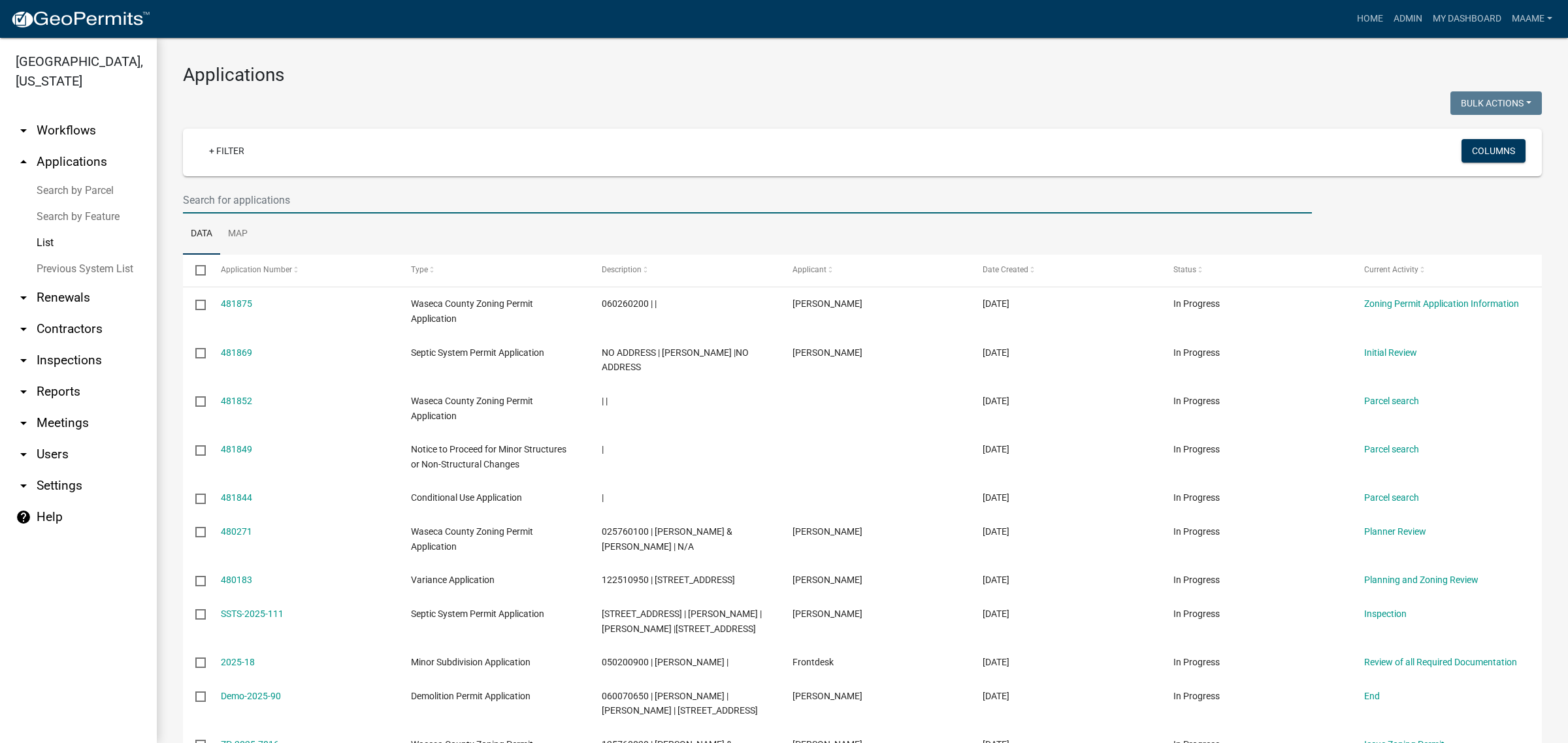
click at [258, 191] on input "text" at bounding box center [746, 200] width 1129 height 27
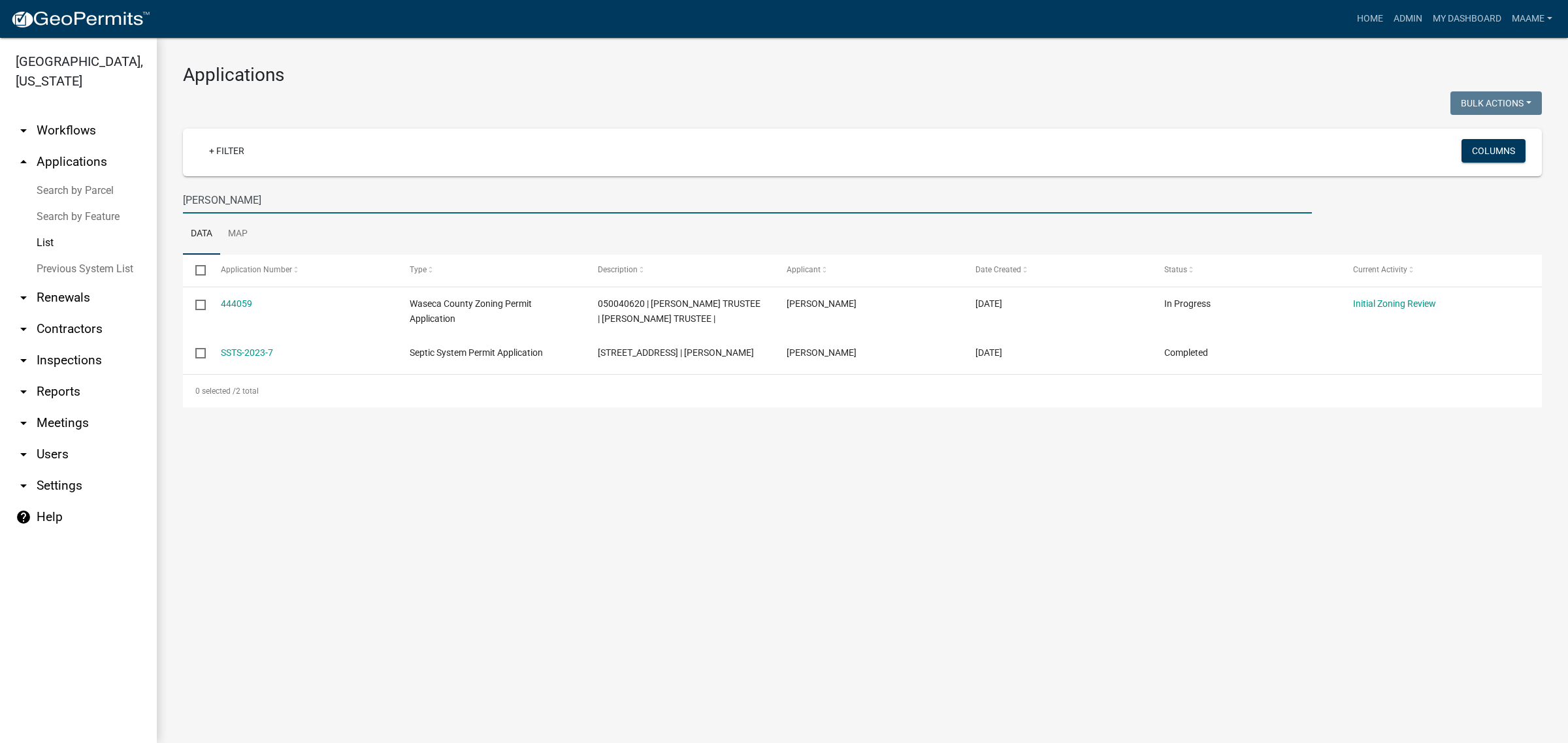
drag, startPoint x: 277, startPoint y: 197, endPoint x: 0, endPoint y: 218, distance: 277.8
click at [0, 218] on div "Waseca County, Minnesota arrow_drop_down Workflows List arrow_drop_up Applicati…" at bounding box center [784, 390] width 1568 height 705
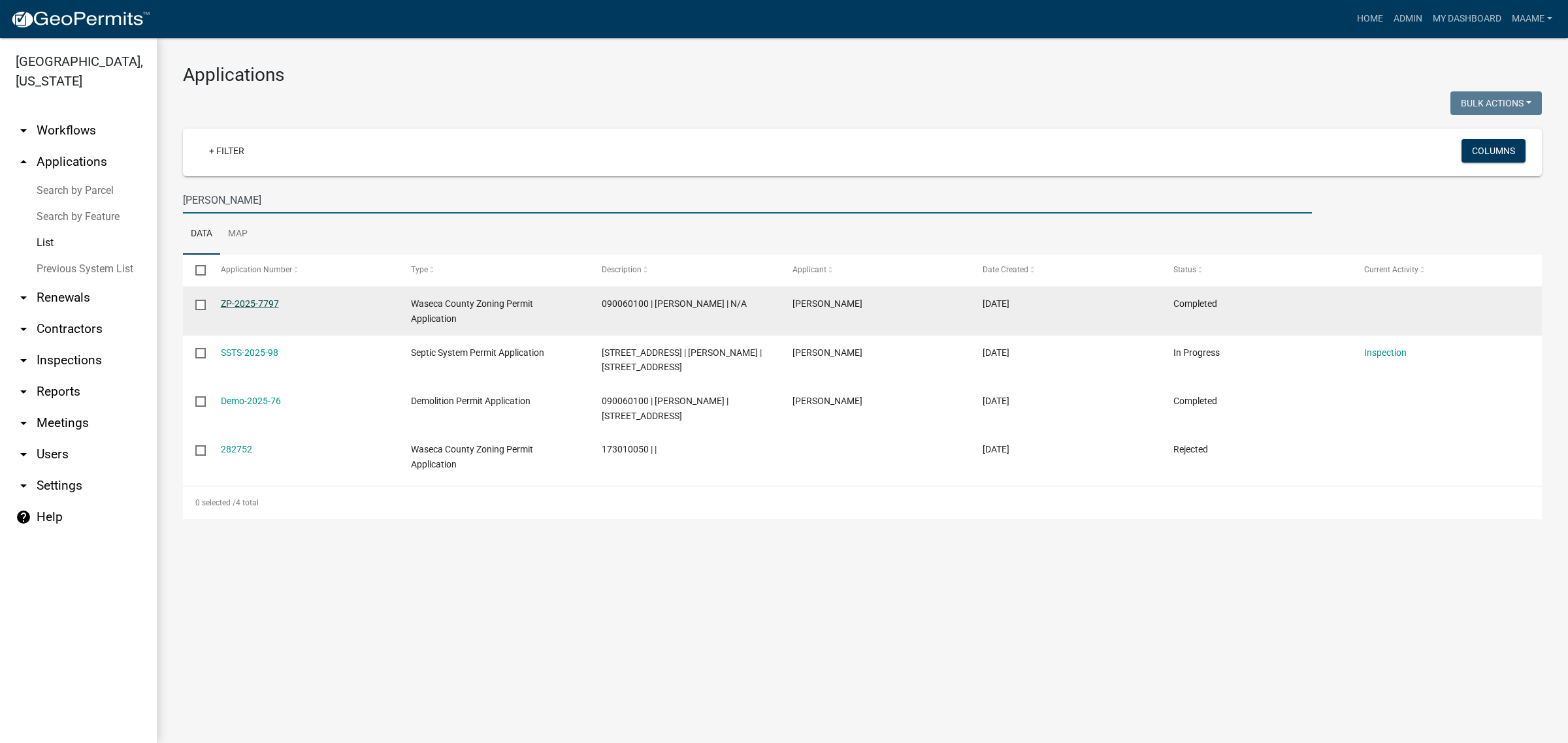
type input "kenneth"
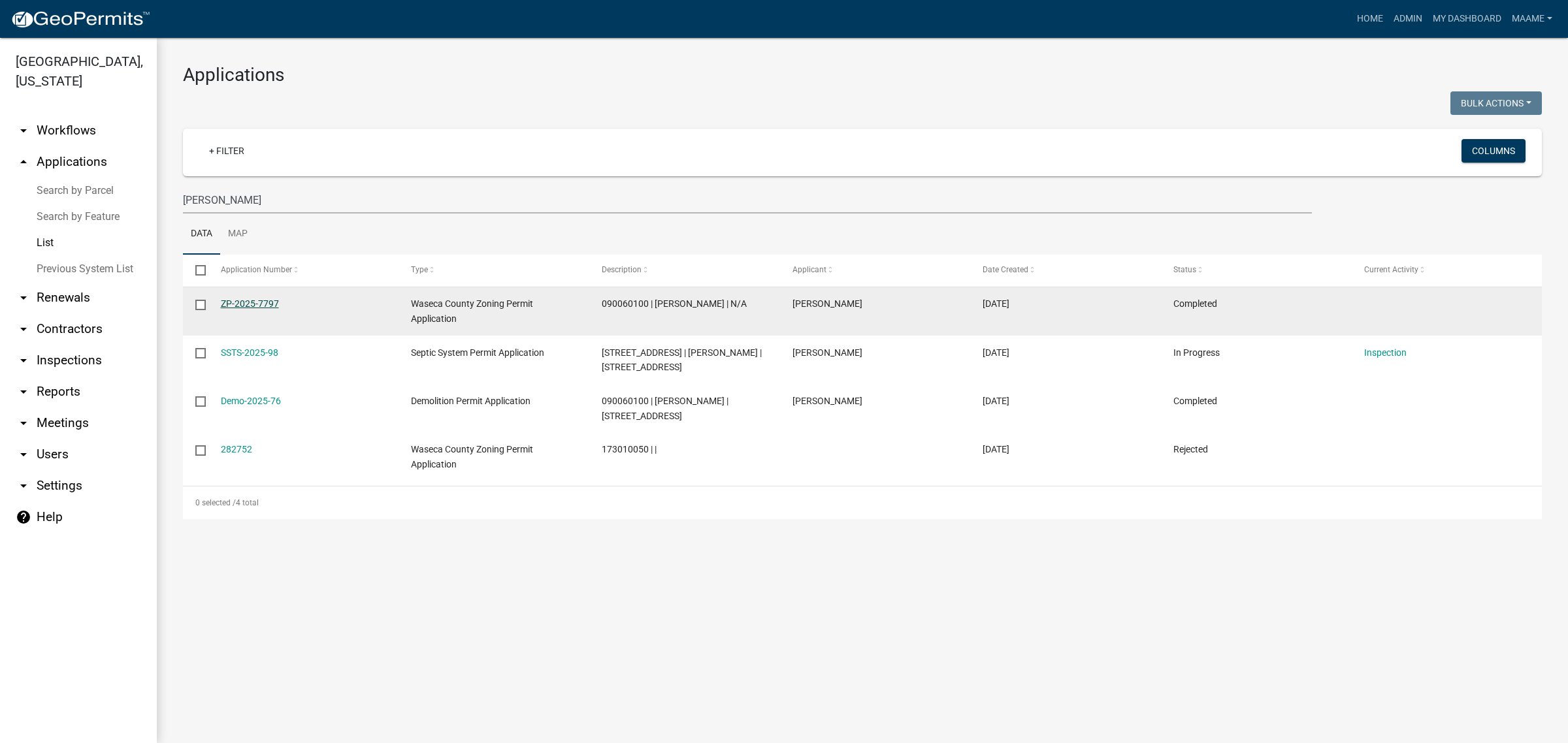
click at [245, 302] on link "ZP-2025-7797" at bounding box center [250, 303] width 58 height 10
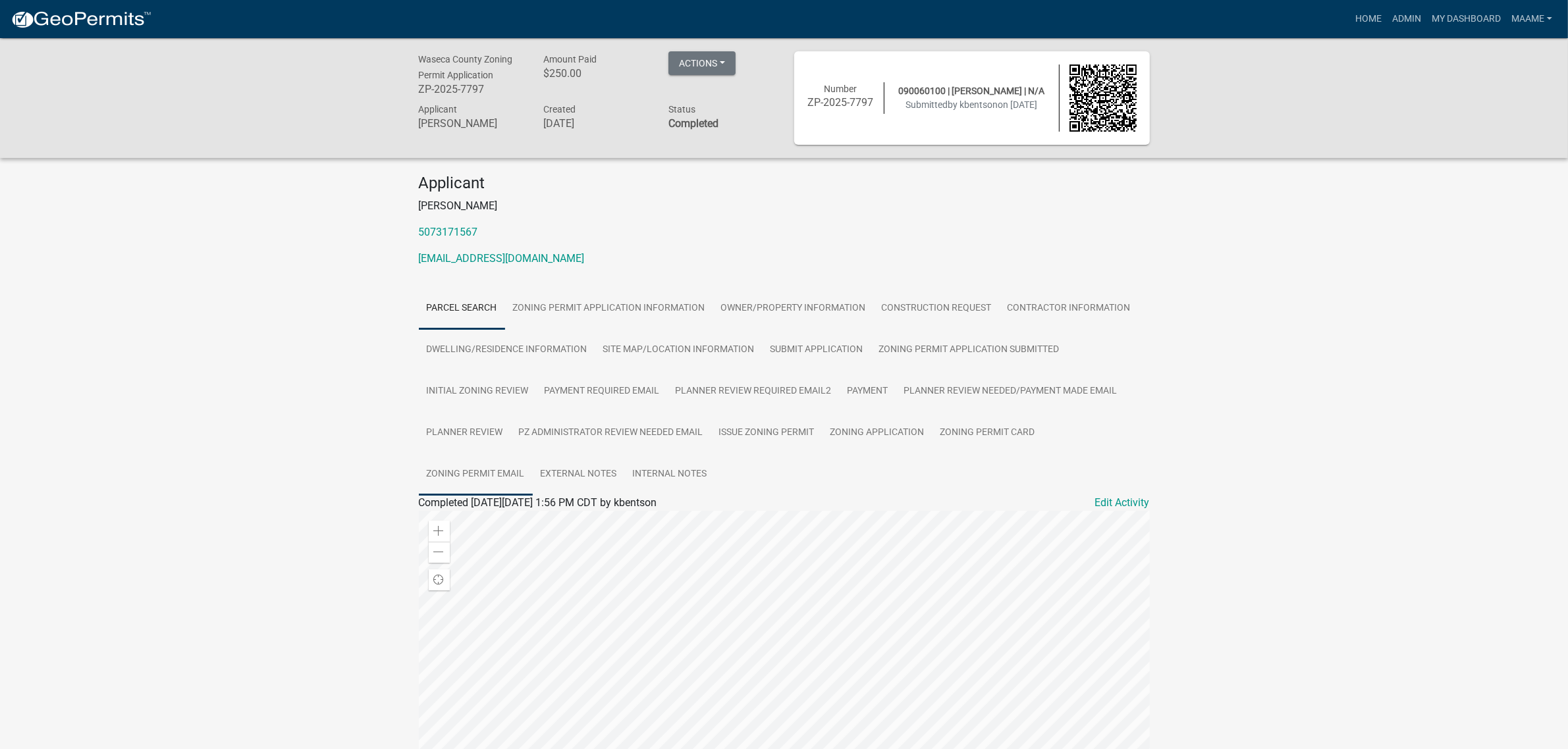
click at [485, 473] on link "Zoning Permit Email" at bounding box center [475, 475] width 114 height 42
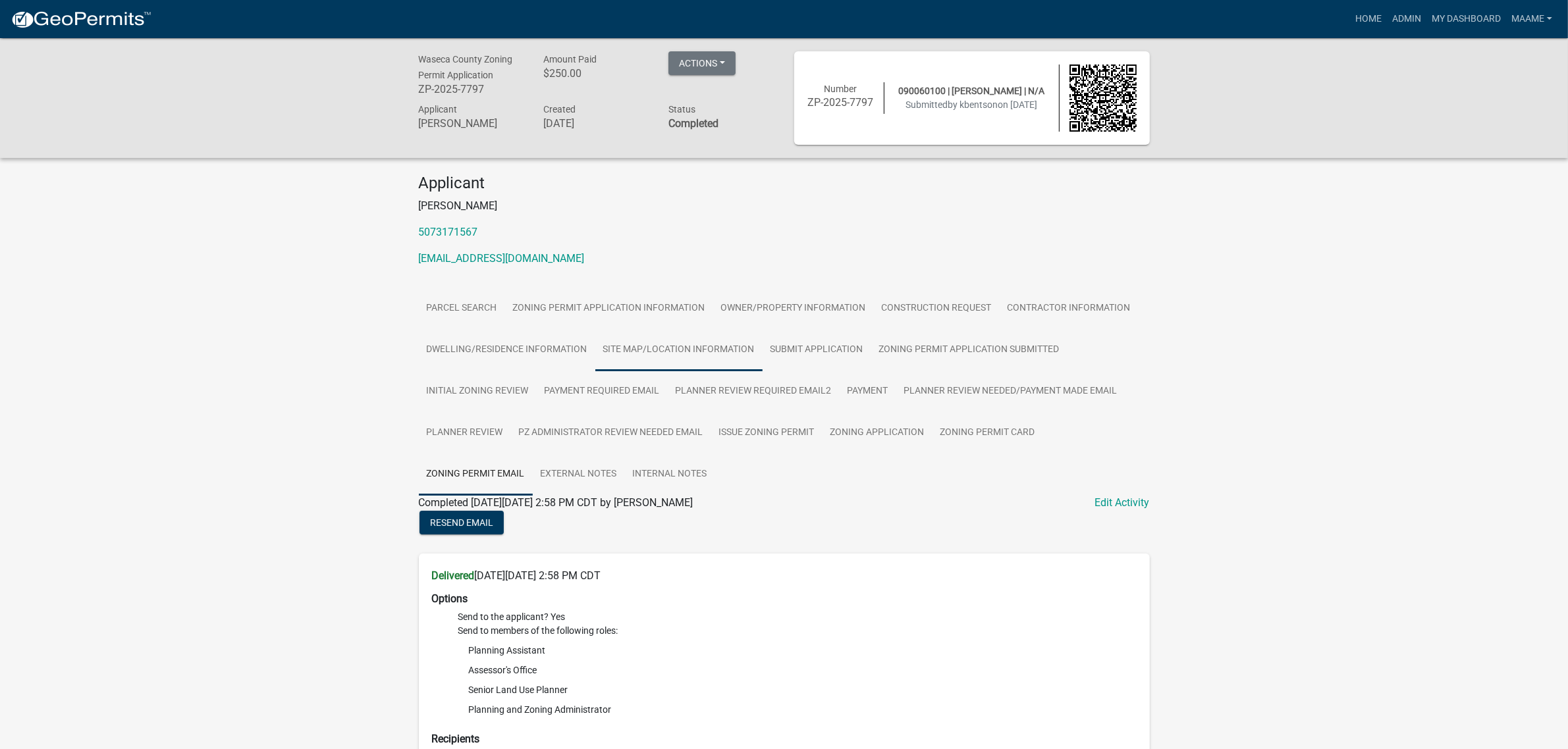
click at [669, 358] on link "Site Map/Location Information" at bounding box center [678, 350] width 167 height 42
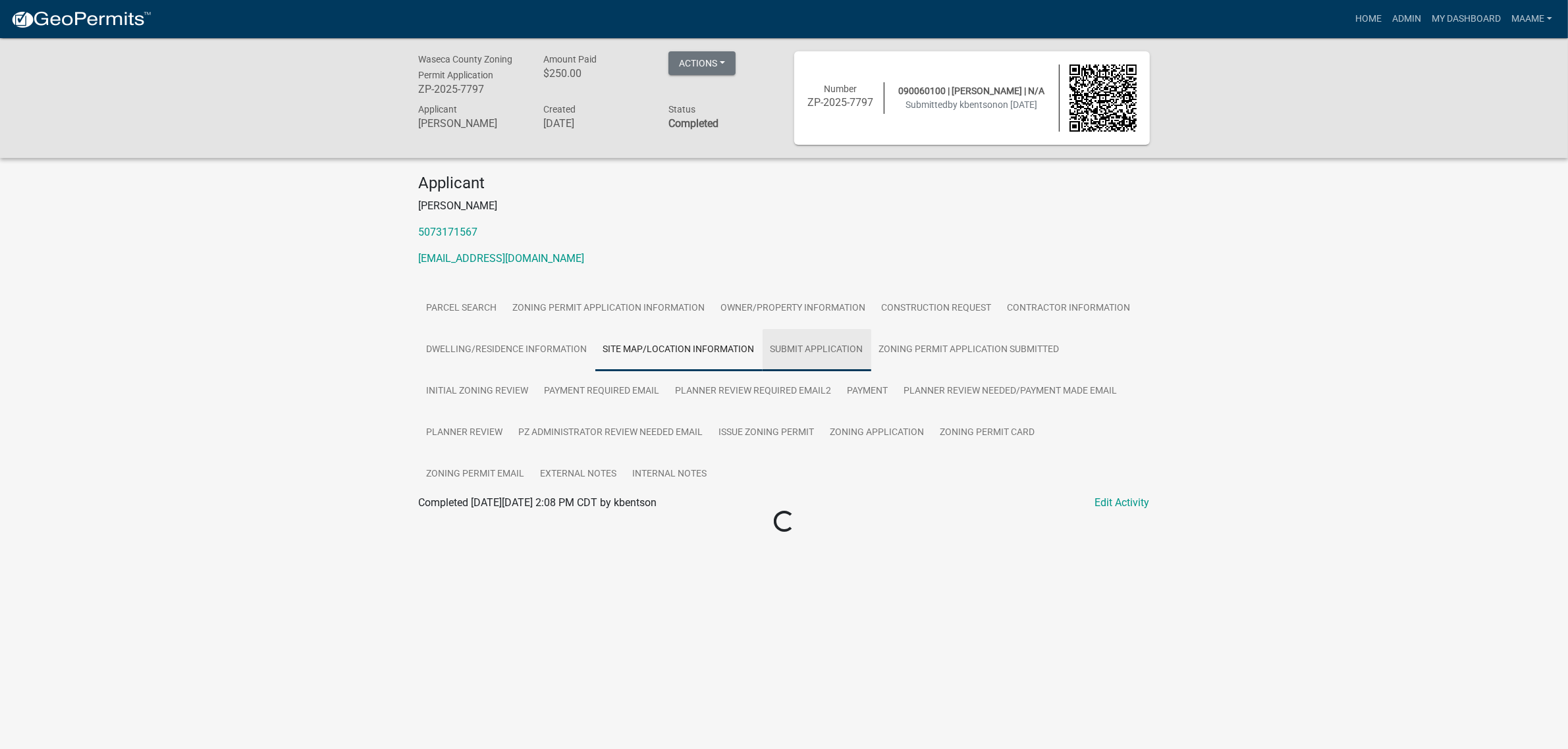
click at [802, 339] on link "Submit Application" at bounding box center [817, 350] width 108 height 42
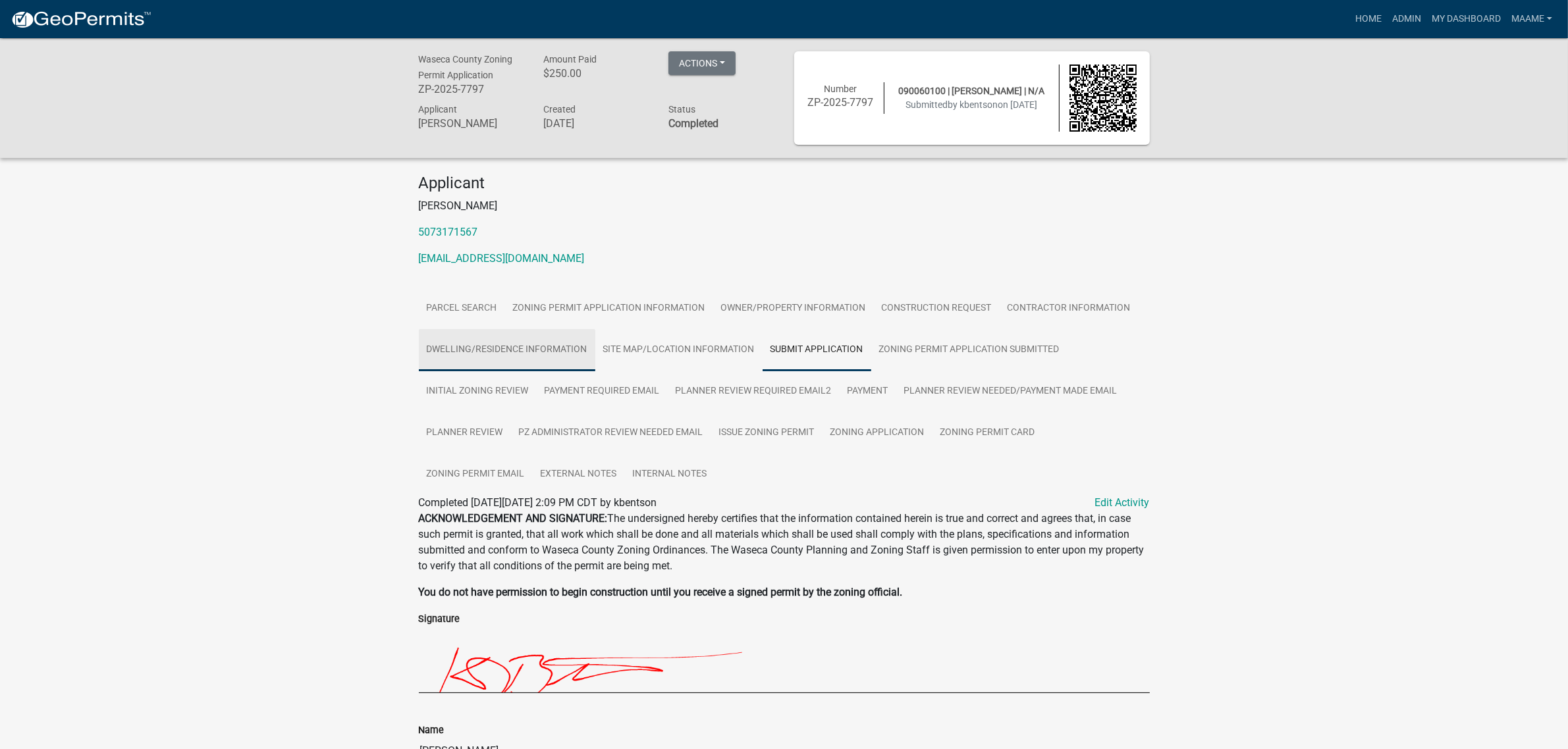
click at [475, 348] on link "Dwelling/Residence Information" at bounding box center [507, 350] width 177 height 42
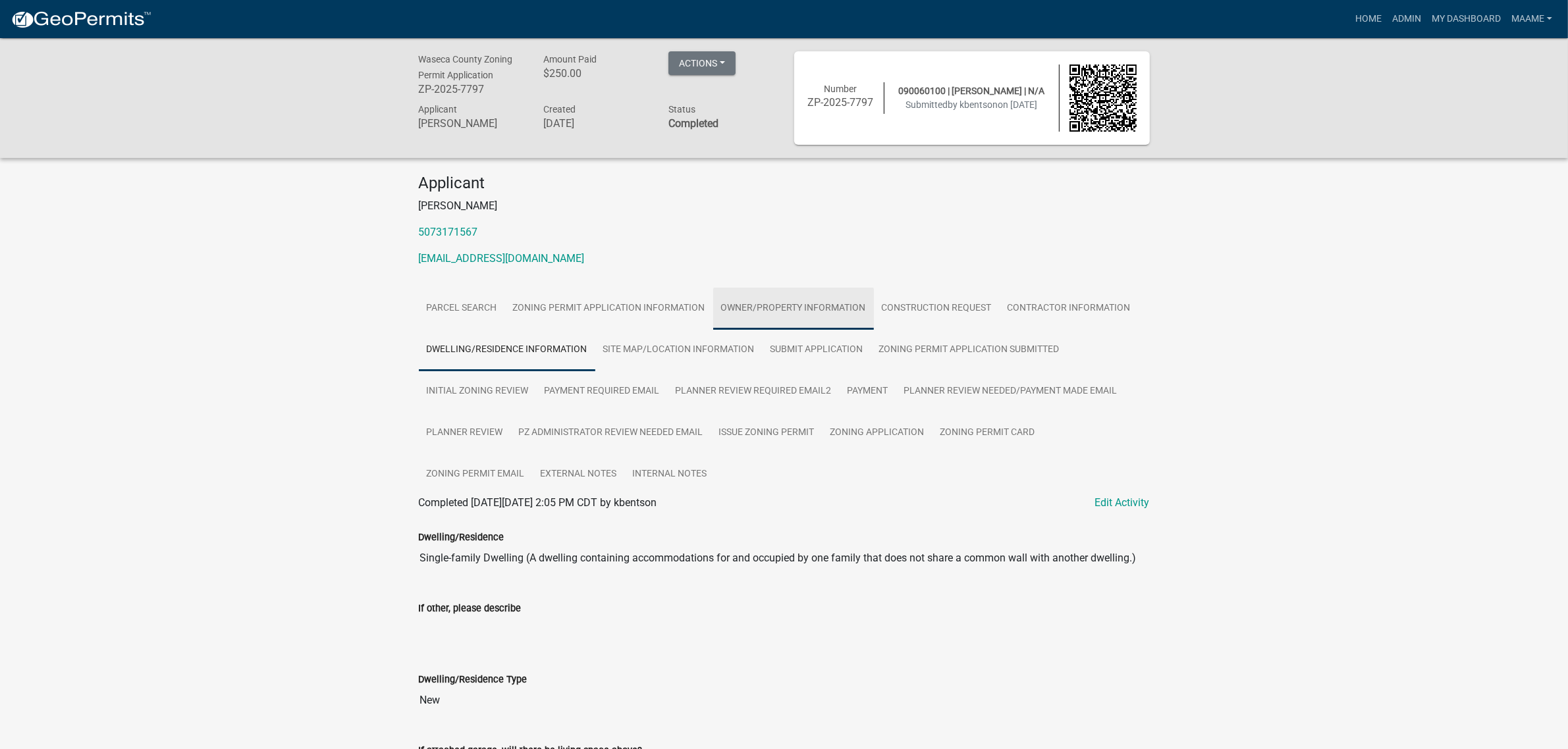
click at [733, 315] on link "Owner/Property Information" at bounding box center [794, 309] width 161 height 42
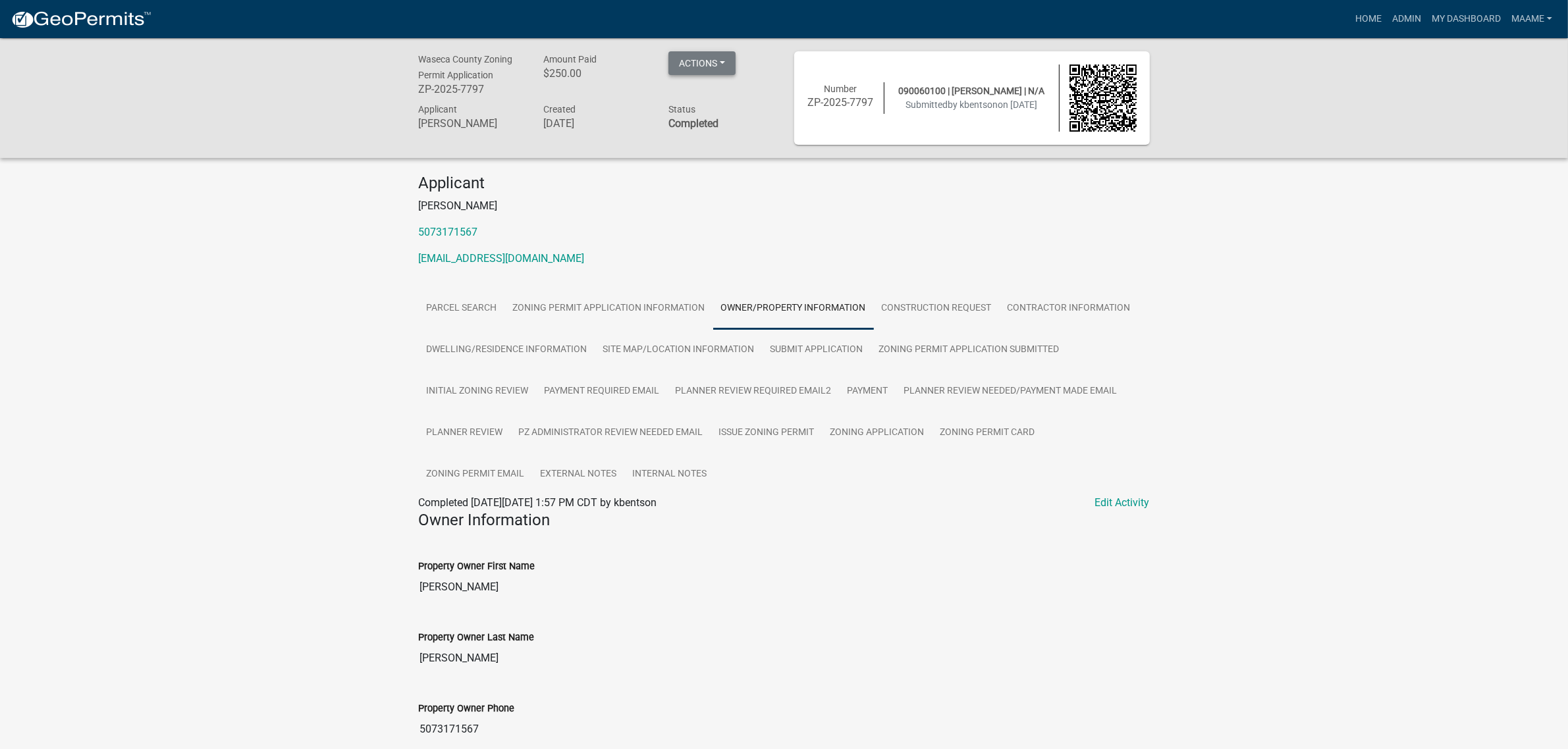
click at [725, 68] on button "Actions" at bounding box center [702, 63] width 67 height 24
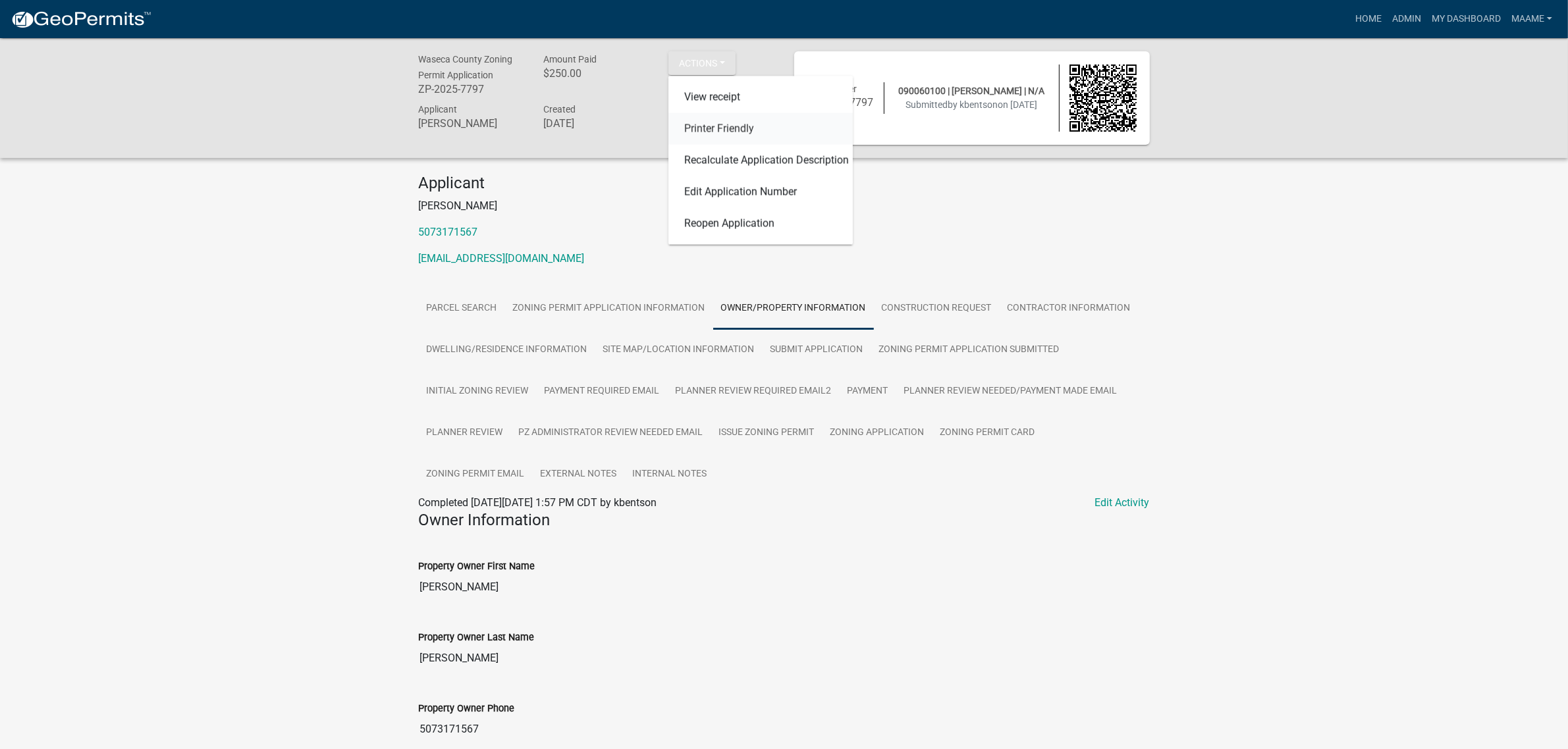
click at [743, 132] on link "Printer Friendly" at bounding box center [761, 129] width 184 height 31
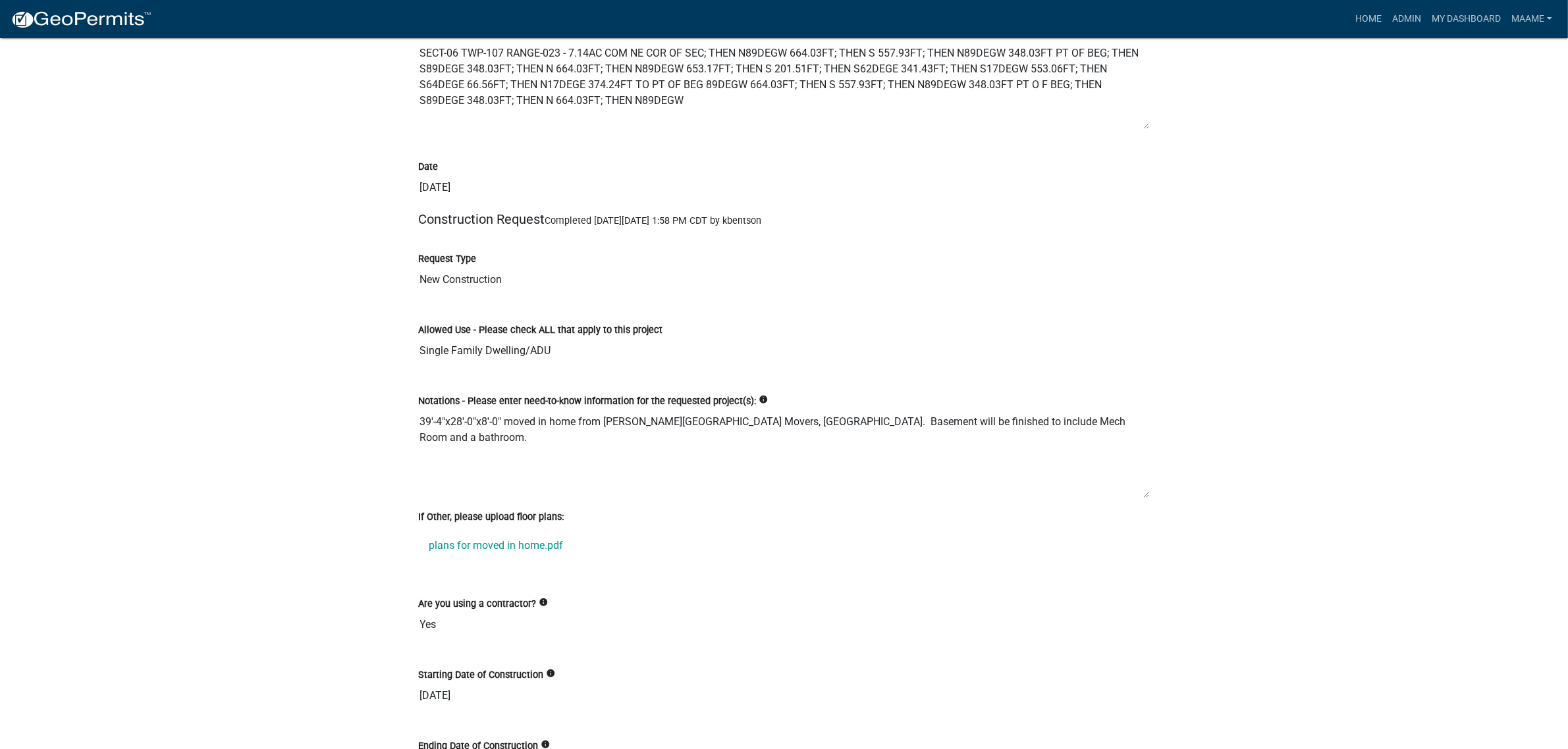
scroll to position [2304, 0]
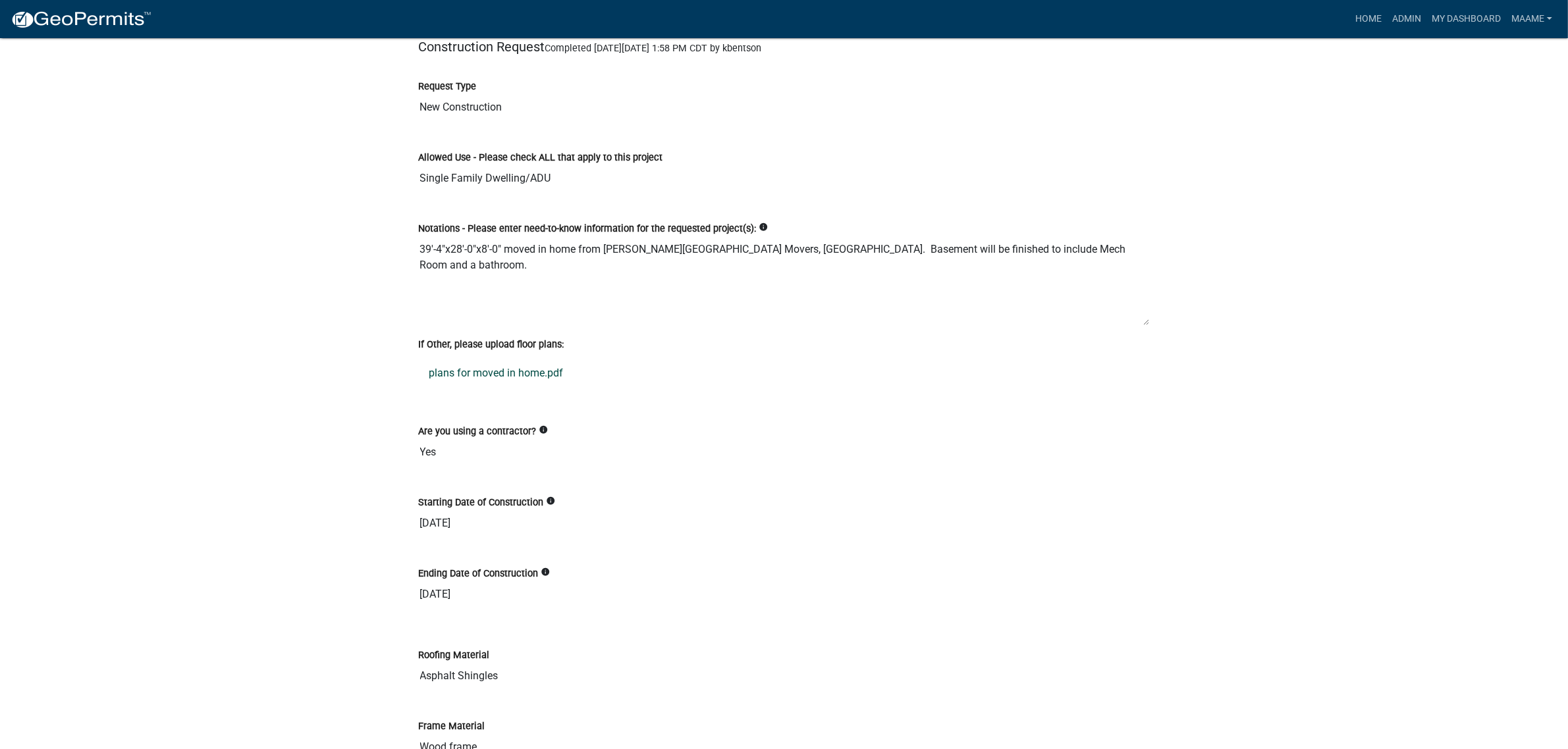
click at [455, 378] on link "plans for moved in home.pdf" at bounding box center [784, 373] width 731 height 31
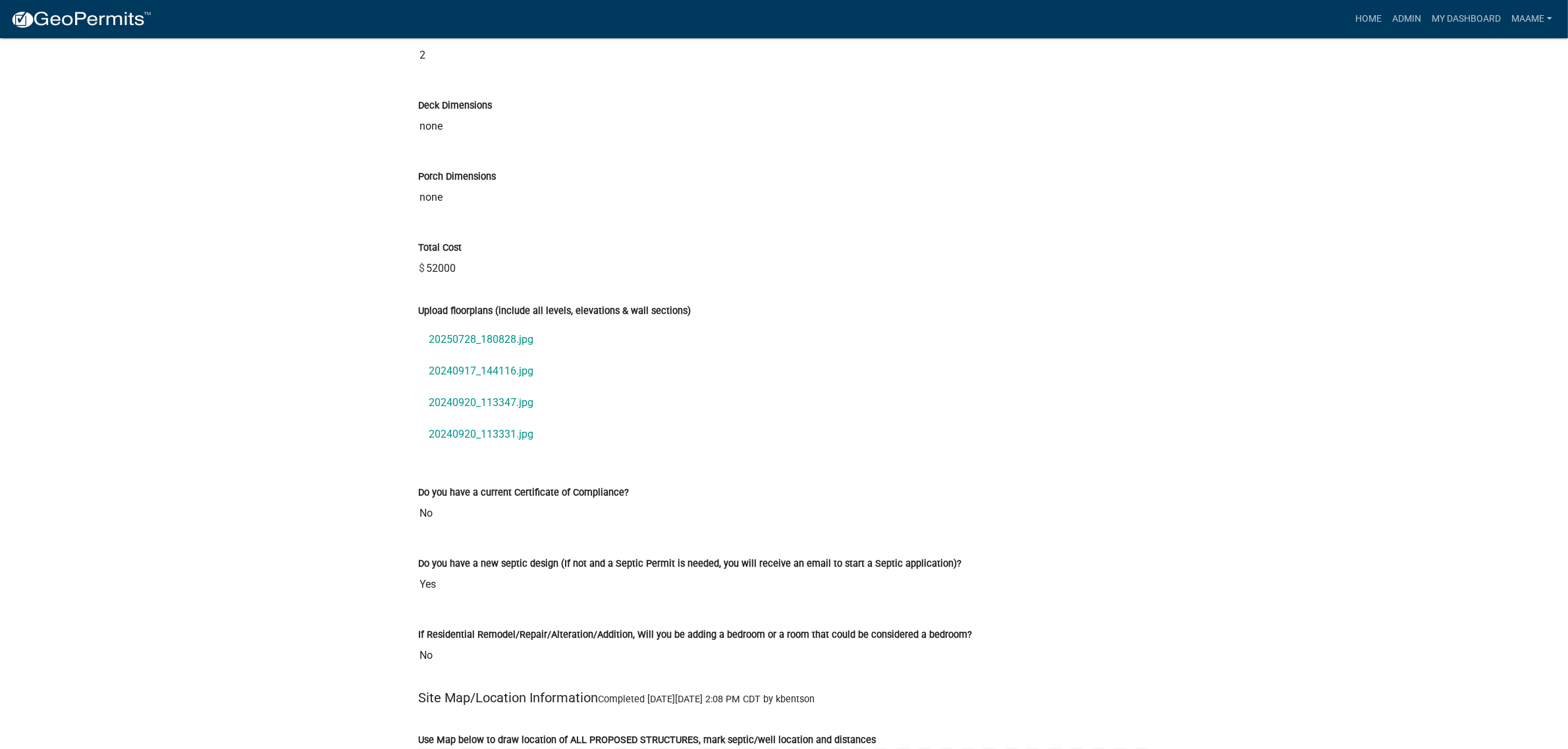
scroll to position [4115, 0]
click at [483, 347] on link "20250728_180828.jpg" at bounding box center [784, 340] width 731 height 31
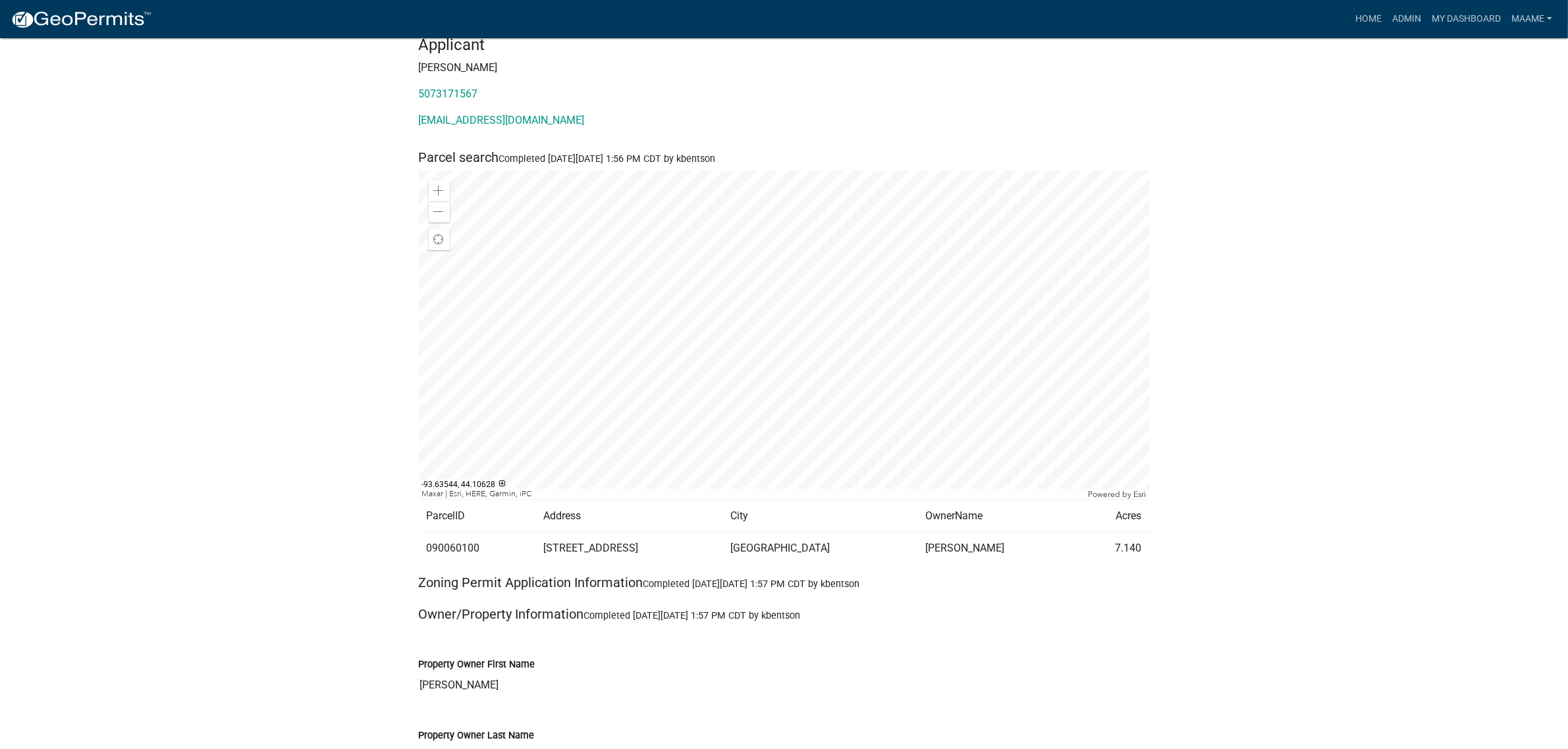
scroll to position [0, 0]
